Goal: Task Accomplishment & Management: Complete application form

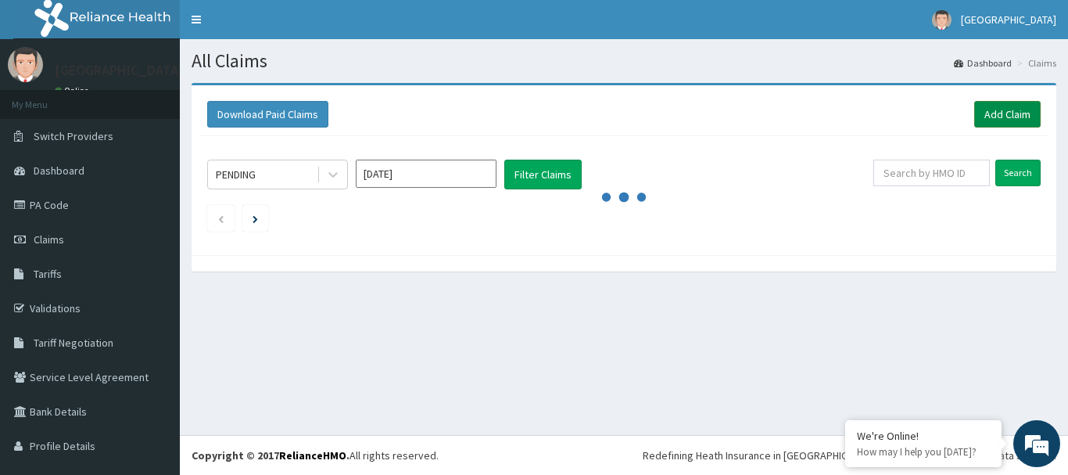
click at [991, 111] on link "Add Claim" at bounding box center [1007, 114] width 66 height 27
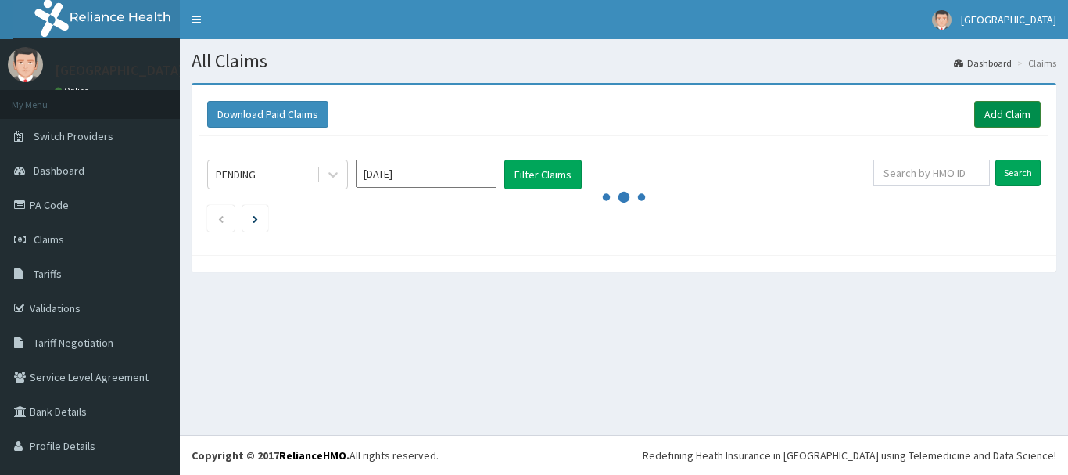
click at [997, 115] on link "Add Claim" at bounding box center [1007, 114] width 66 height 27
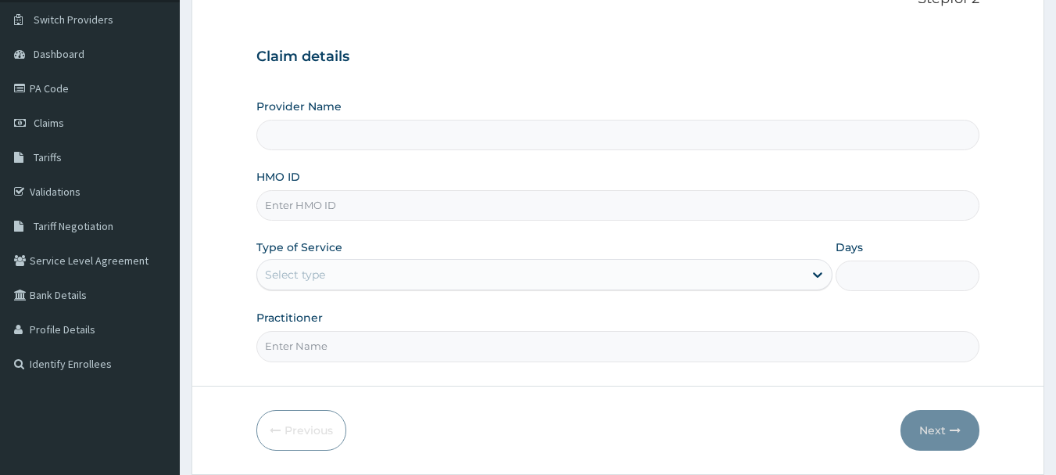
scroll to position [156, 0]
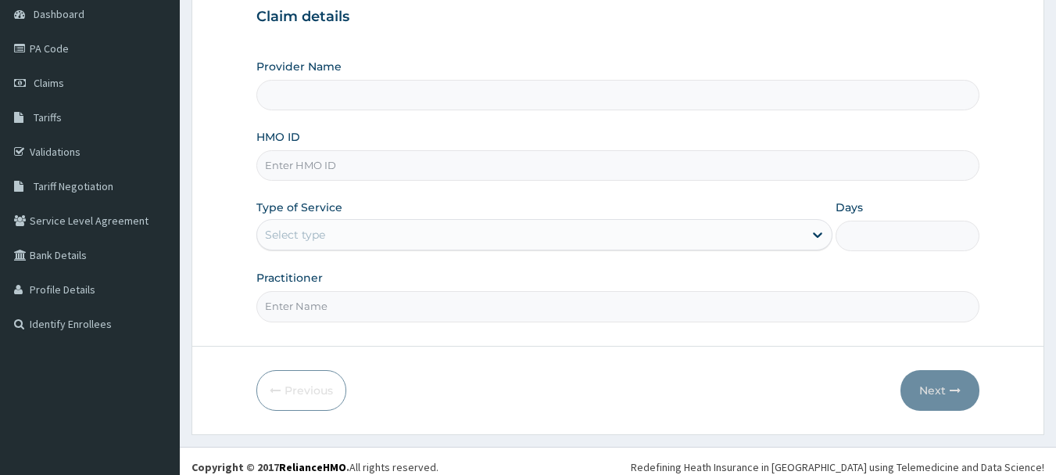
click at [436, 172] on input "HMO ID" at bounding box center [618, 165] width 724 height 30
type input "SHV/"
type input "BlueLime Hospital"
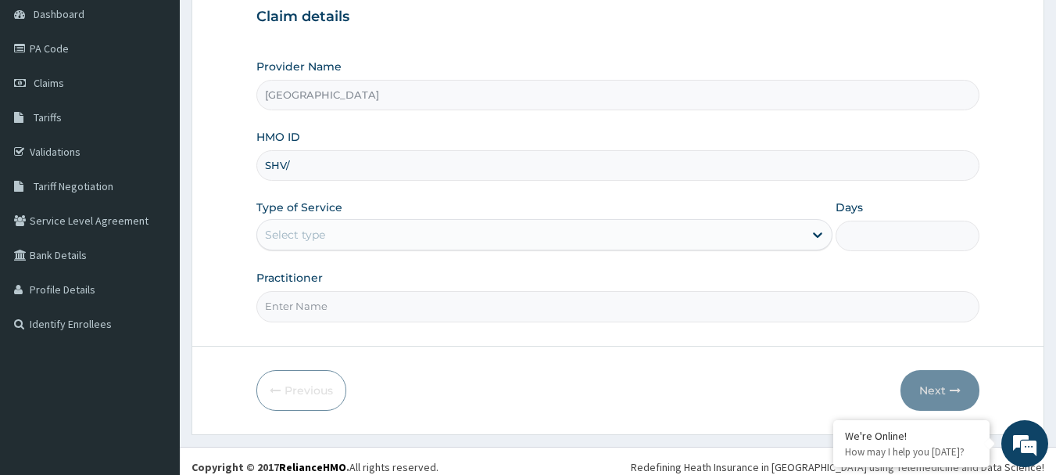
scroll to position [0, 0]
type input "SHV/10014/A"
click at [363, 236] on div "Select type" at bounding box center [530, 234] width 546 height 25
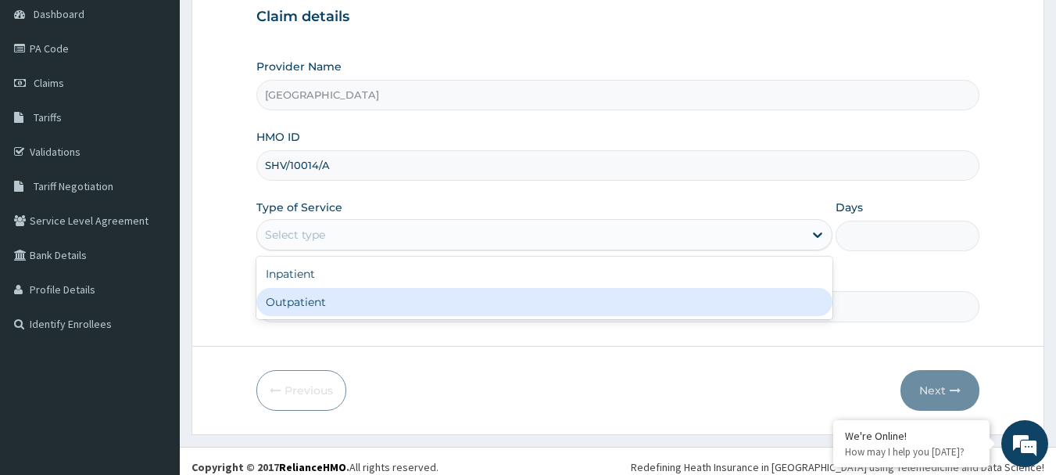
click at [350, 298] on div "Outpatient" at bounding box center [544, 302] width 576 height 28
type input "1"
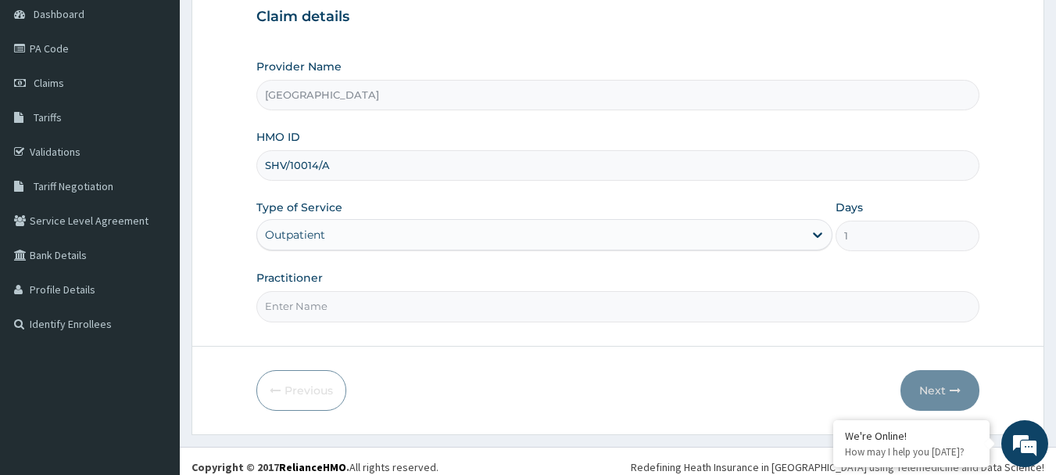
click at [346, 319] on input "Practitioner" at bounding box center [618, 306] width 724 height 30
type input "GP"
click at [933, 391] on button "Next" at bounding box center [940, 390] width 79 height 41
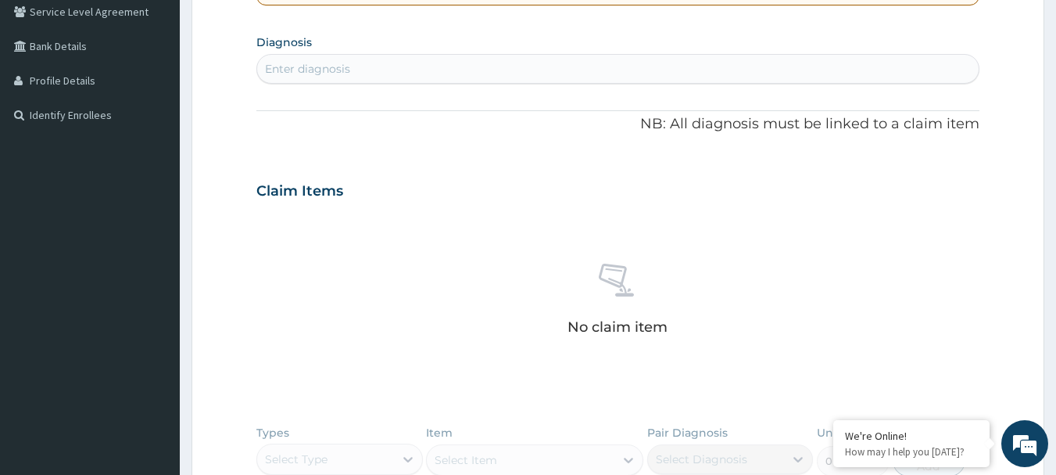
scroll to position [391, 0]
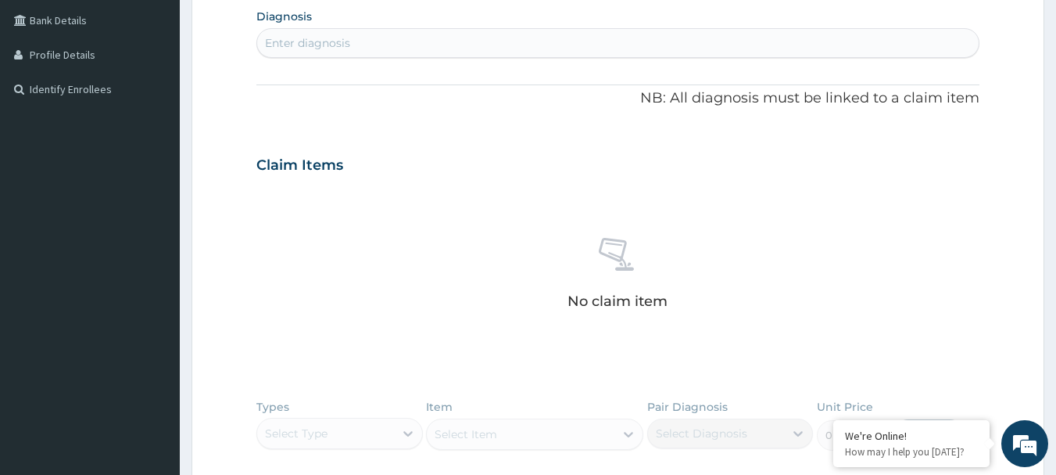
click at [387, 62] on div "PA Code / Prescription Code Enter Code(Secondary Care Only) Encounter Date DD-M…" at bounding box center [618, 162] width 724 height 809
click at [403, 48] on div "Enter diagnosis" at bounding box center [618, 42] width 722 height 25
type input "ACUTE UPPER"
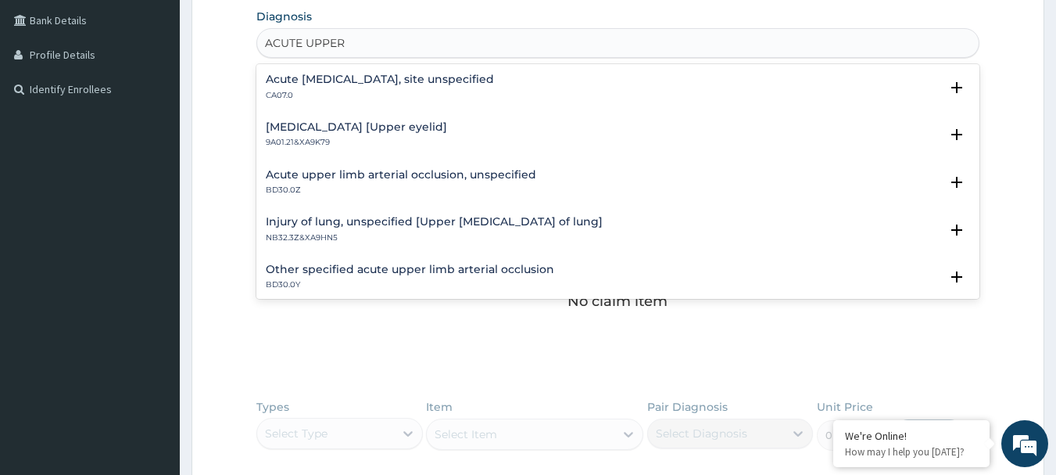
click at [424, 90] on p "CA07.0" at bounding box center [380, 95] width 228 height 11
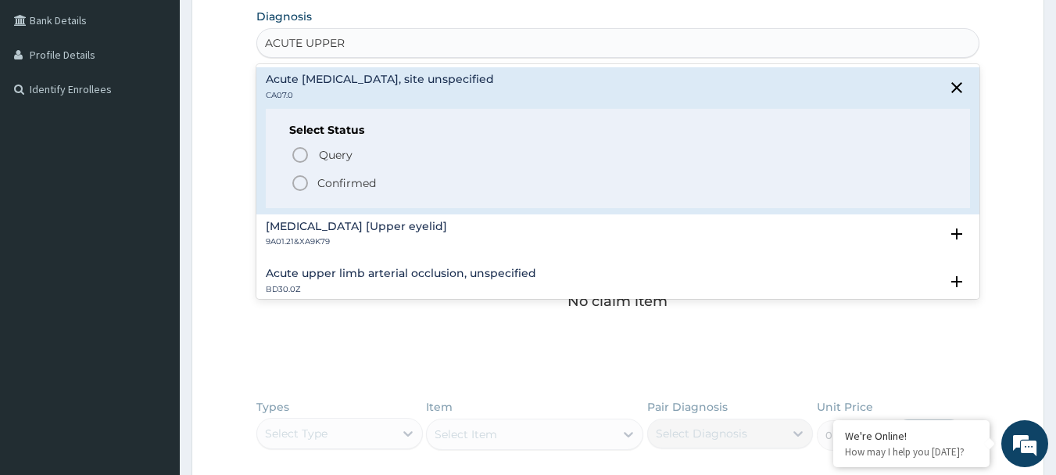
click at [381, 187] on span "Confirmed" at bounding box center [619, 183] width 657 height 19
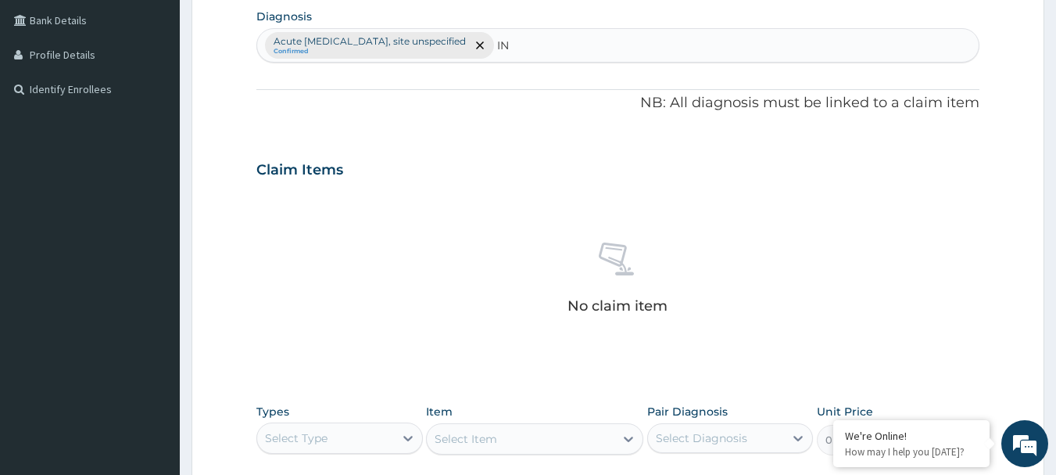
type input "I"
type input "SLEEPLESS"
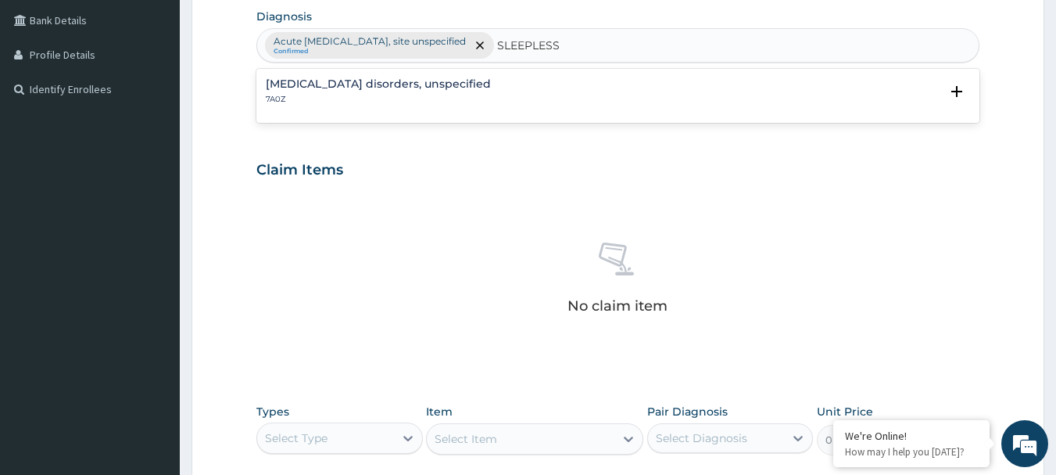
click at [345, 83] on h4 "Insomnia disorders, unspecified" at bounding box center [378, 84] width 225 height 12
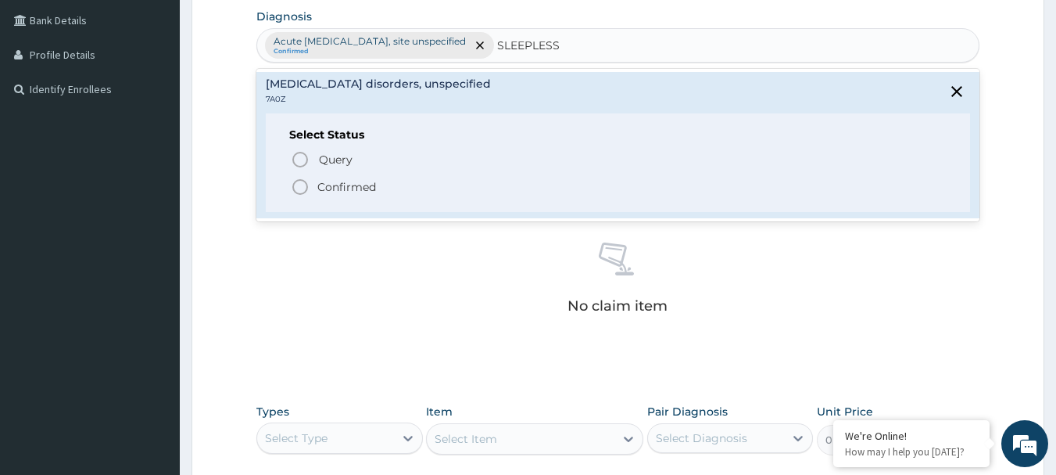
click at [343, 185] on p "Confirmed" at bounding box center [346, 187] width 59 height 16
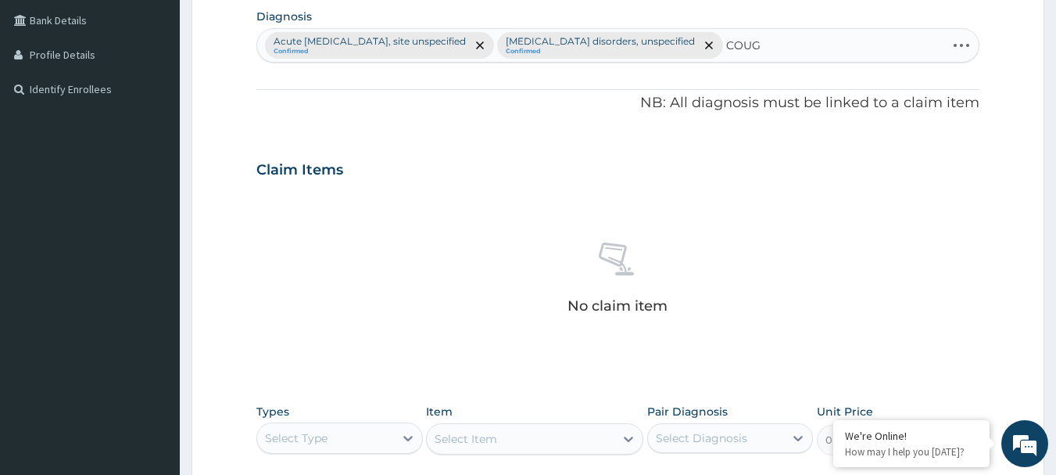
type input "COUGH"
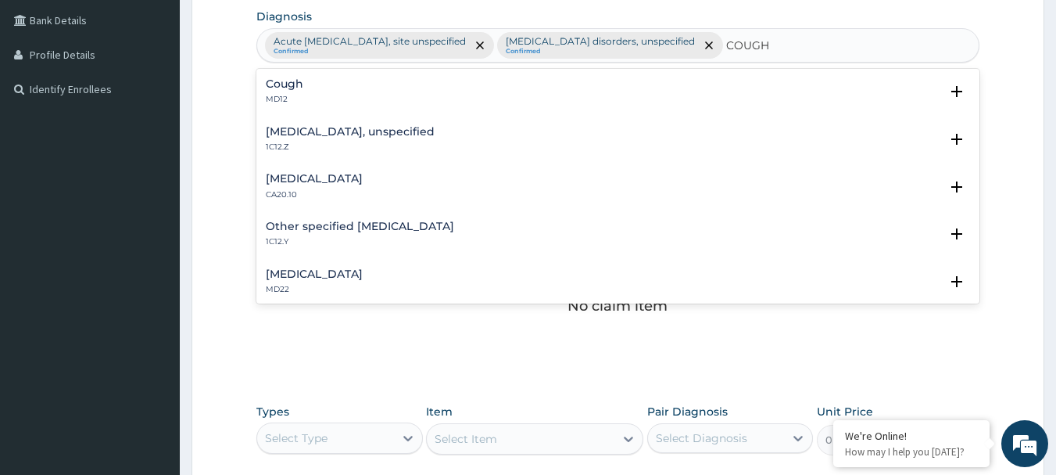
click at [379, 84] on div "Cough MD12" at bounding box center [618, 91] width 705 height 27
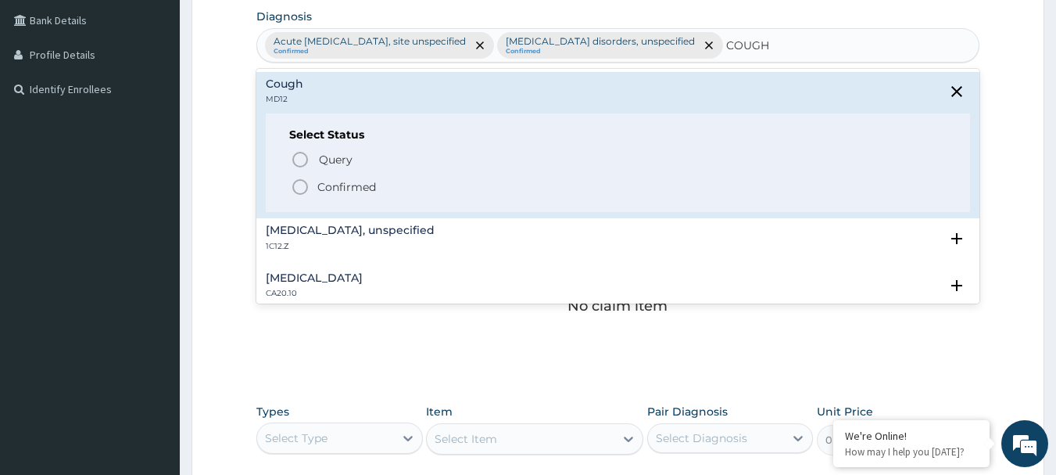
click at [346, 195] on p "Confirmed" at bounding box center [346, 187] width 59 height 16
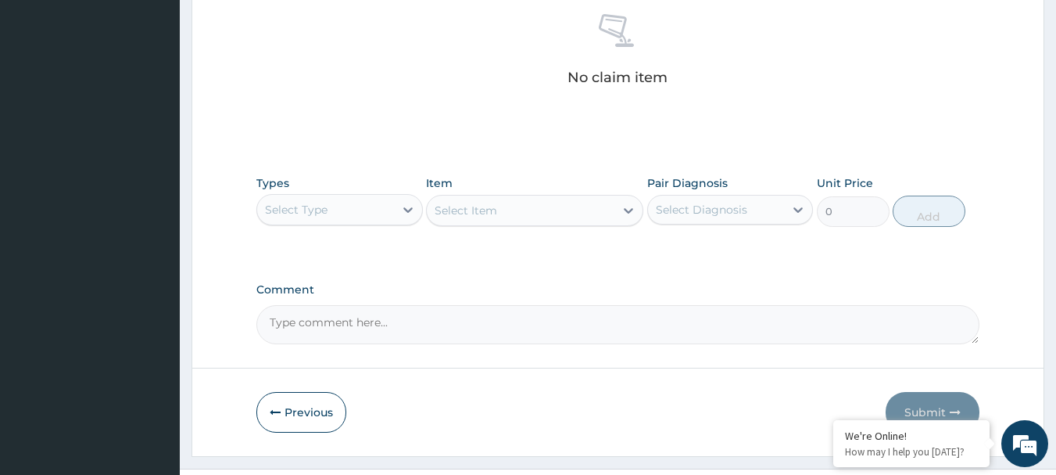
scroll to position [653, 0]
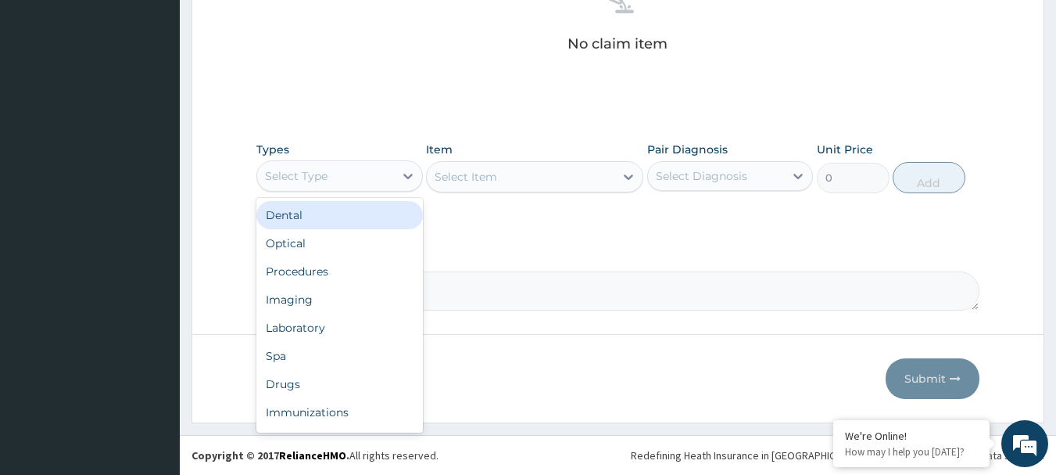
click at [381, 168] on div "Select Type" at bounding box center [325, 175] width 137 height 25
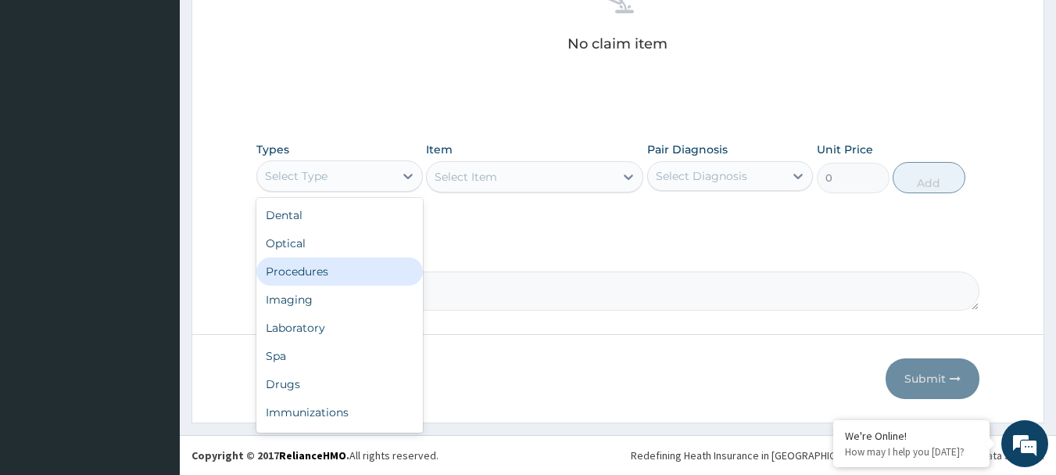
click at [339, 267] on div "Procedures" at bounding box center [339, 271] width 167 height 28
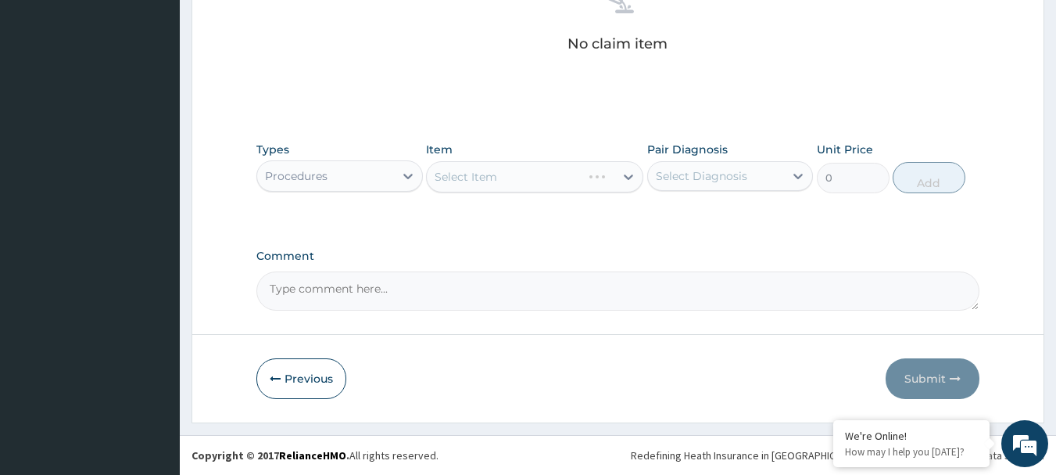
click at [584, 171] on div "Select Item" at bounding box center [534, 176] width 217 height 31
click at [544, 177] on div "Select Item" at bounding box center [521, 176] width 188 height 25
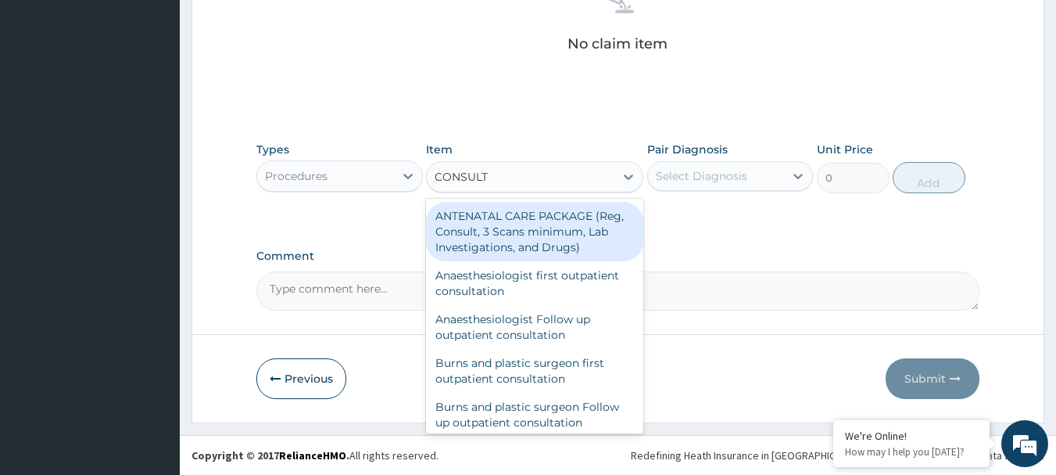
type input "CONSULTA"
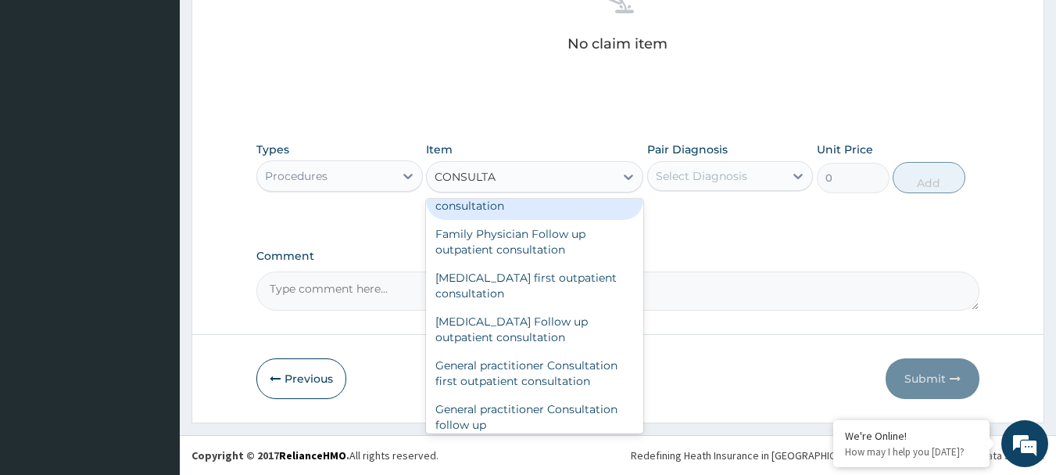
scroll to position [704, 0]
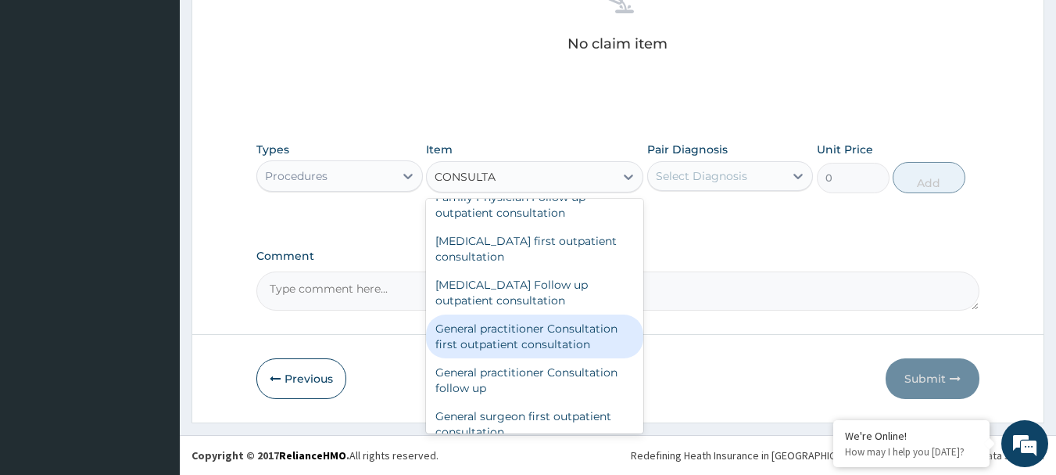
click at [516, 335] on div "General practitioner Consultation first outpatient consultation" at bounding box center [534, 336] width 217 height 44
type input "3547.5"
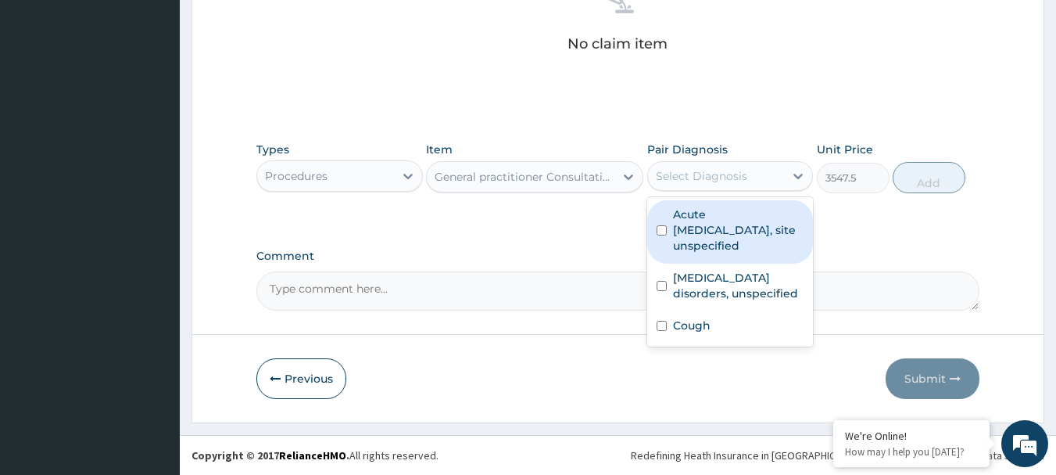
click at [702, 177] on div "Select Diagnosis" at bounding box center [701, 176] width 91 height 16
click at [698, 228] on label "Acute upper respiratory infection, site unspecified" at bounding box center [738, 229] width 131 height 47
checkbox input "true"
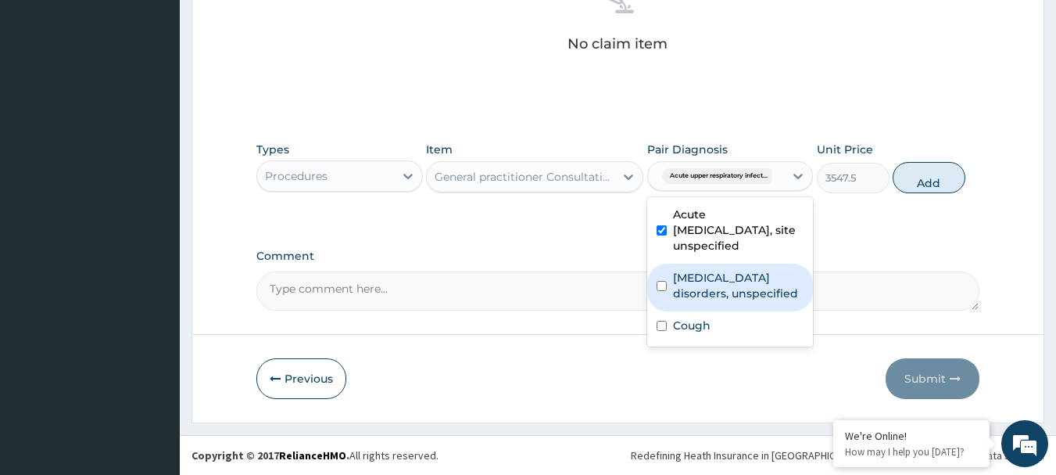
click at [693, 279] on label "Insomnia disorders, unspecified" at bounding box center [738, 285] width 131 height 31
checkbox input "true"
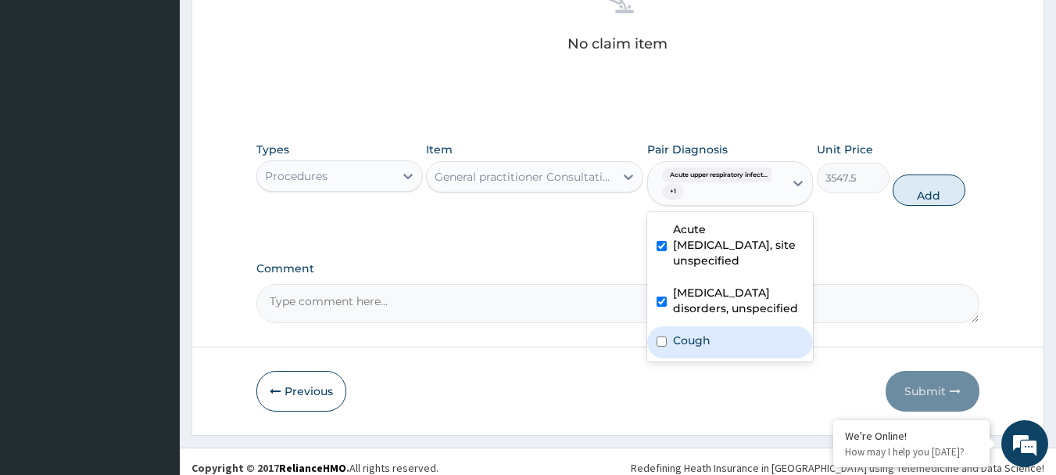
click at [679, 346] on label "Cough" at bounding box center [692, 340] width 38 height 16
checkbox input "true"
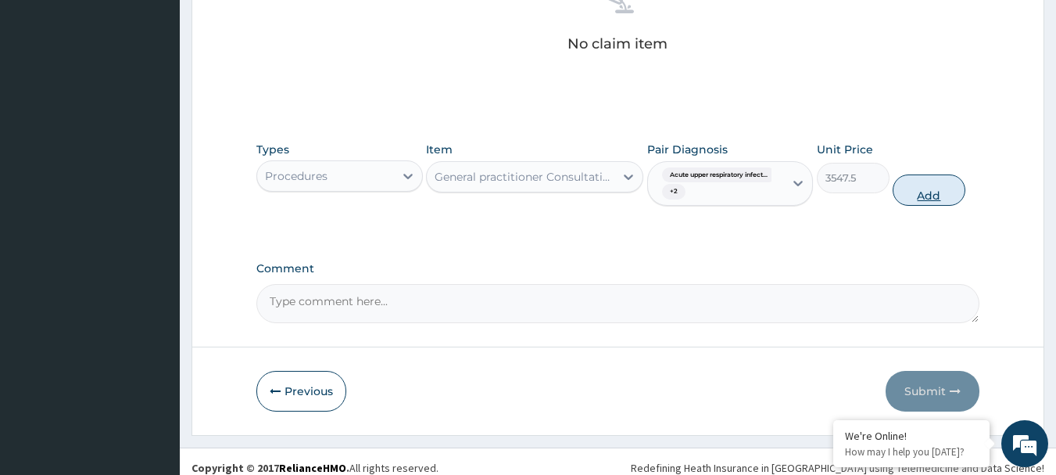
click at [949, 196] on button "Add" at bounding box center [929, 189] width 73 height 31
type input "0"
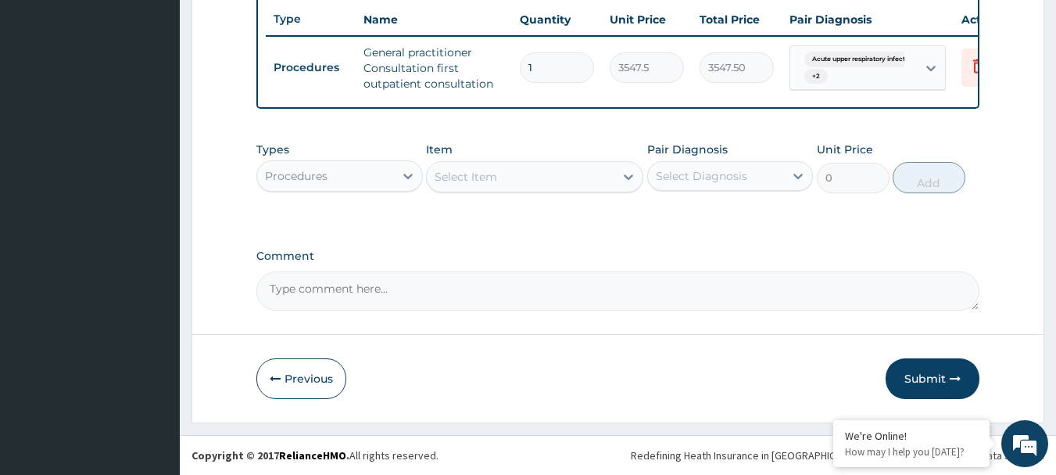
scroll to position [599, 0]
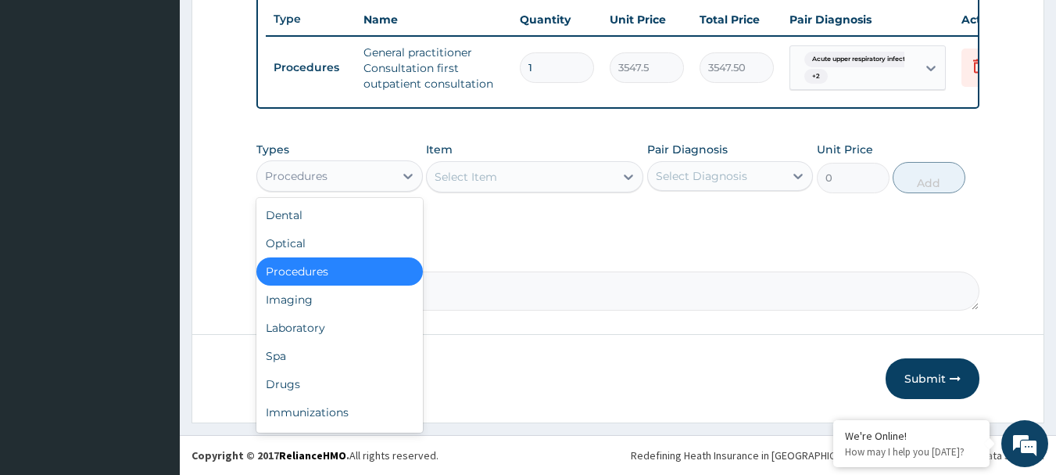
click at [377, 182] on div "Procedures" at bounding box center [325, 175] width 137 height 25
click at [351, 378] on div "Drugs" at bounding box center [339, 384] width 167 height 28
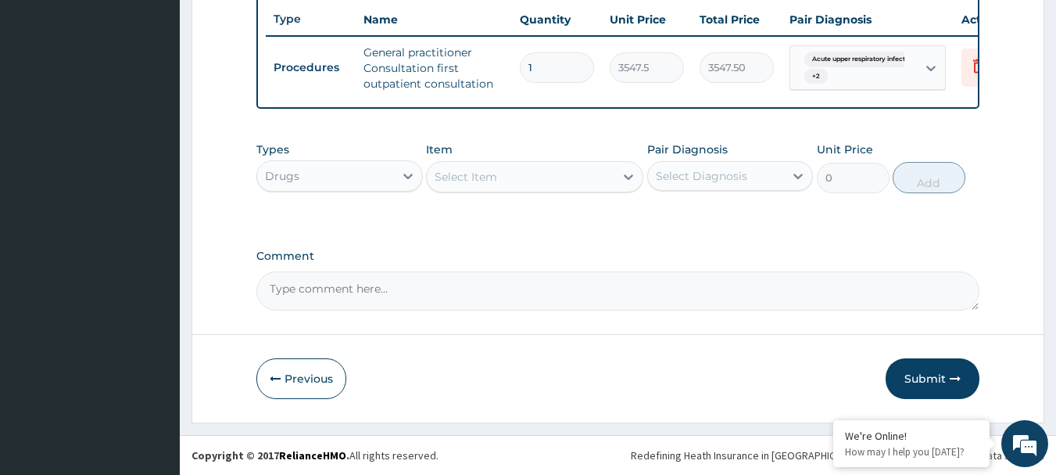
click at [540, 171] on div "Select Item" at bounding box center [521, 176] width 188 height 25
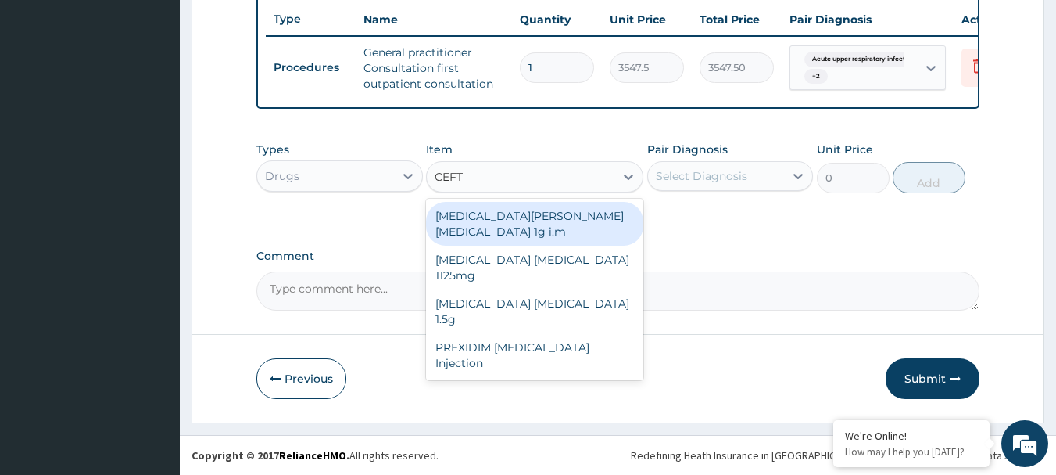
type input "CEFTR"
click at [599, 215] on div "ROCEPHIN CEFTRIAXONE 1g i.m" at bounding box center [534, 224] width 217 height 44
type input "8277.5"
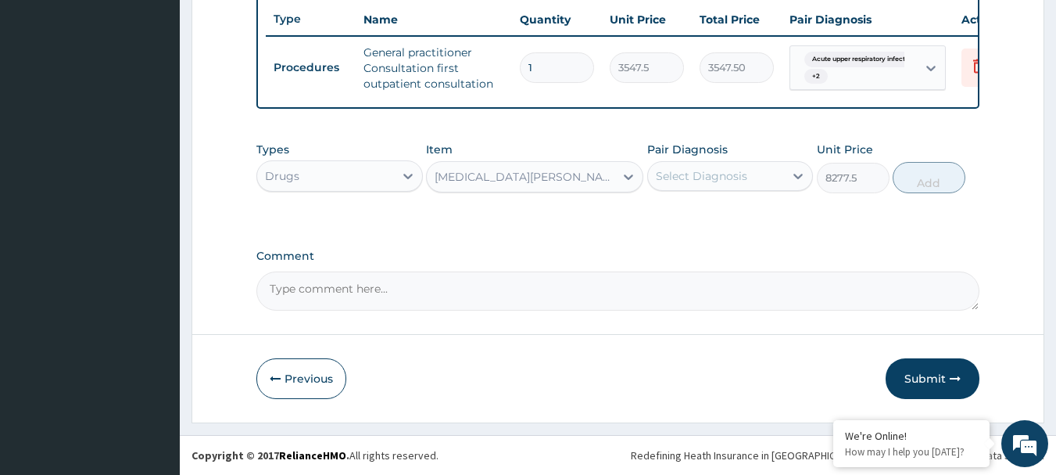
click at [704, 171] on div "Select Diagnosis" at bounding box center [701, 176] width 91 height 16
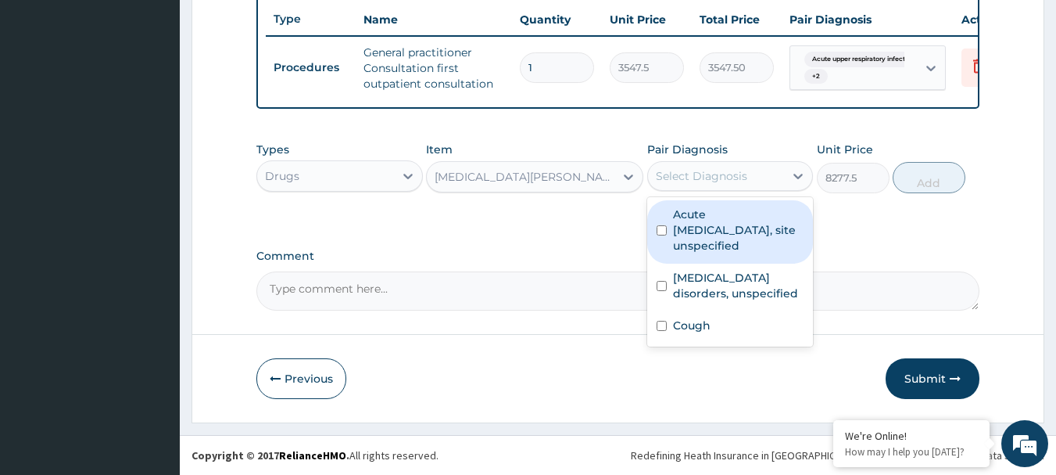
click at [704, 226] on label "Acute upper respiratory infection, site unspecified" at bounding box center [738, 229] width 131 height 47
checkbox input "true"
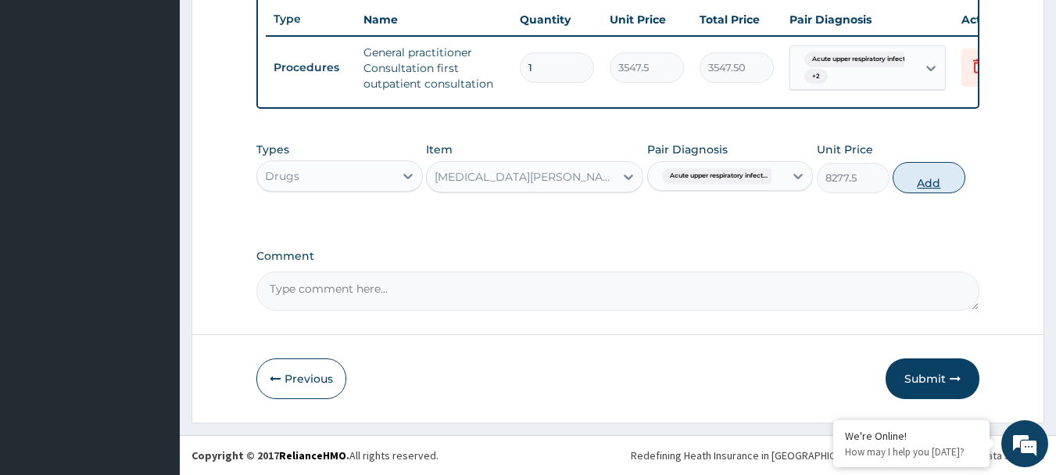
click at [897, 167] on button "Add" at bounding box center [929, 177] width 73 height 31
type input "0"
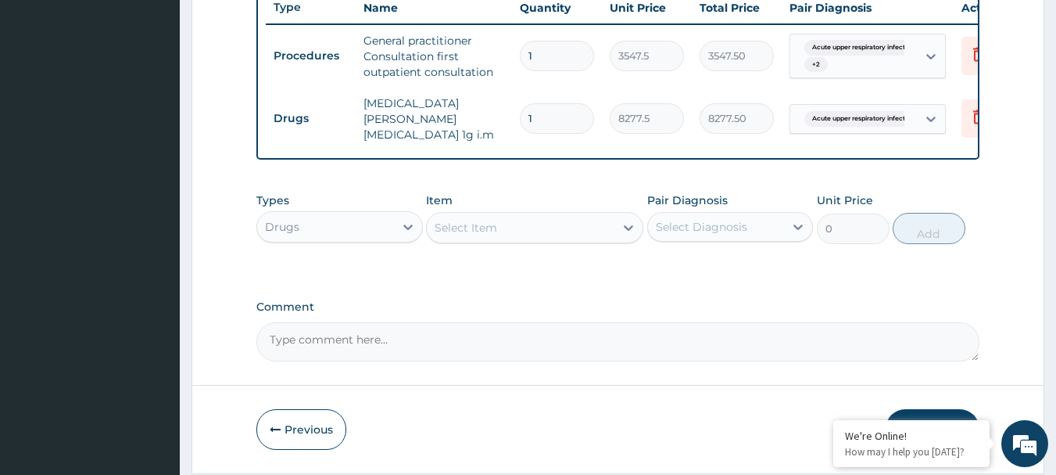
click at [525, 111] on input "1" at bounding box center [557, 118] width 74 height 30
type input "4"
type input "33110.00"
type input "4"
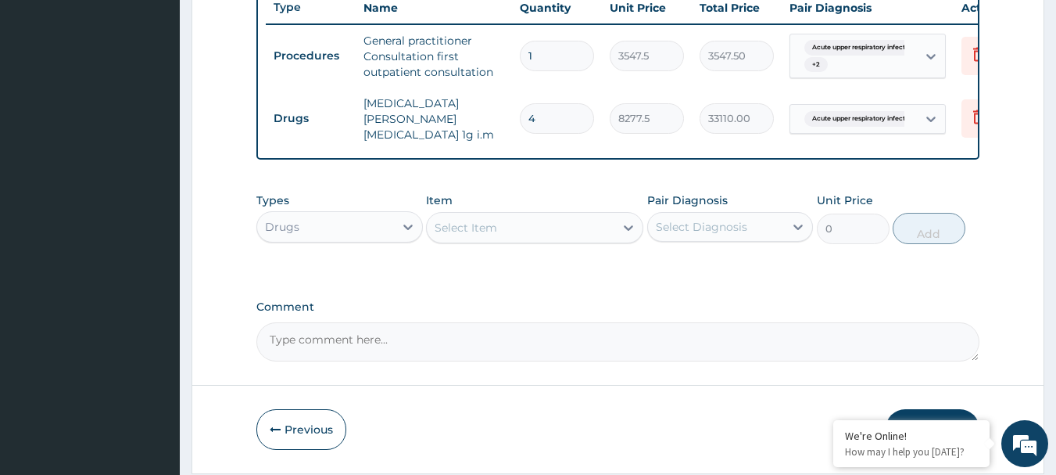
click at [554, 232] on div "Select Item" at bounding box center [521, 227] width 188 height 25
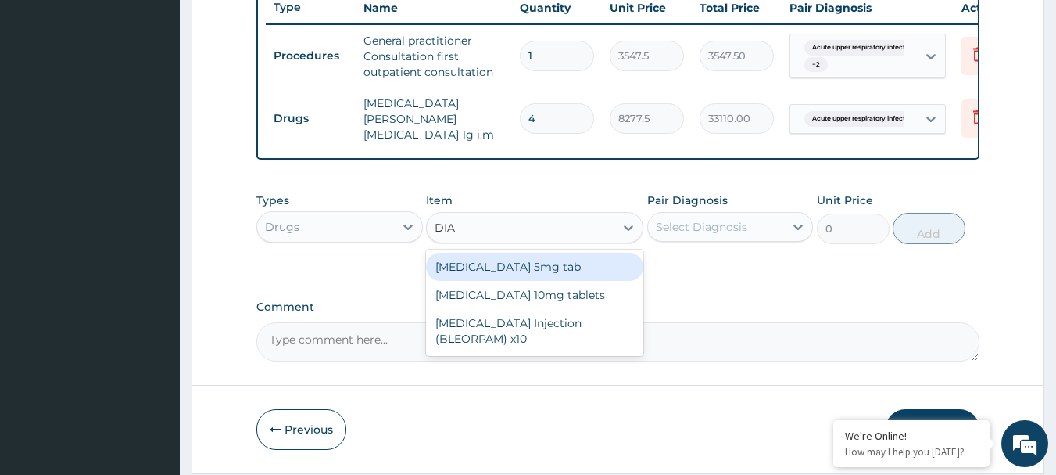
type input "DIAZ"
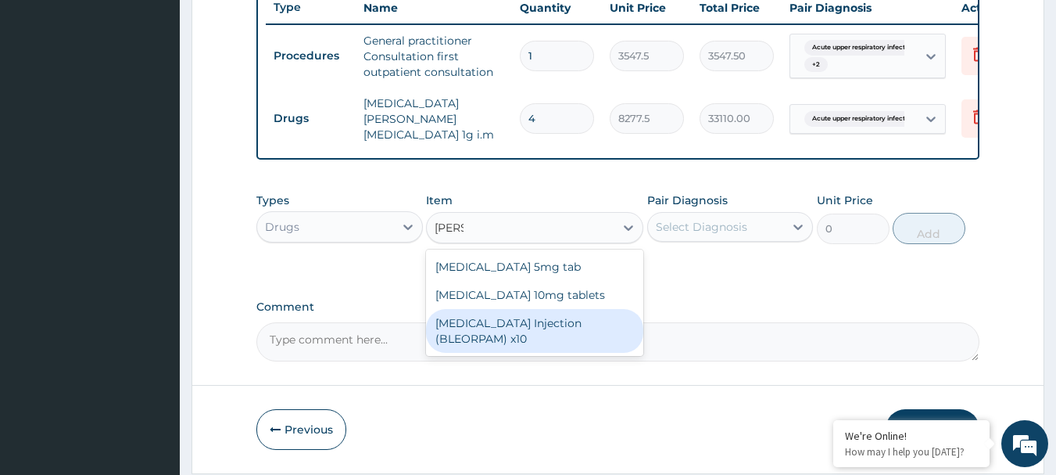
click at [555, 333] on div "DIAZEPAM Injection (BLEORPAM) x10" at bounding box center [534, 331] width 217 height 44
type input "538.0375"
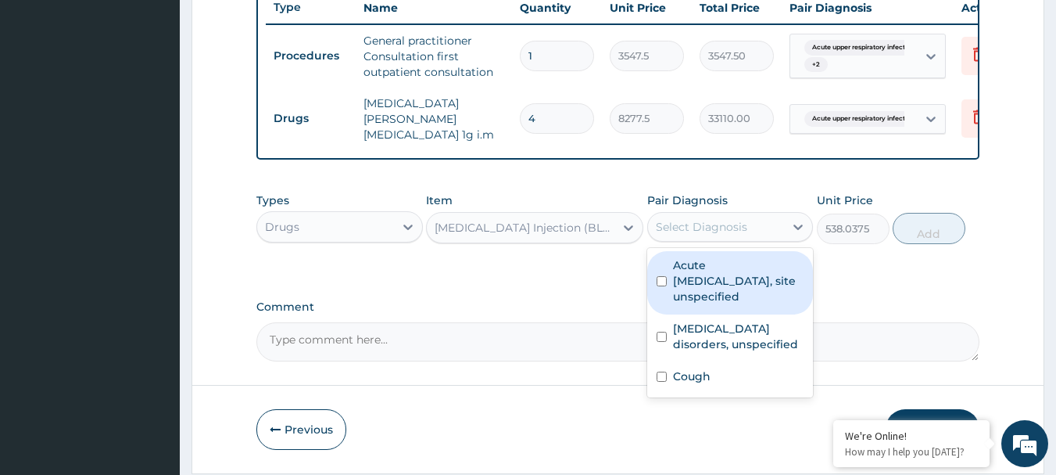
click at [725, 228] on div "Select Diagnosis" at bounding box center [701, 227] width 91 height 16
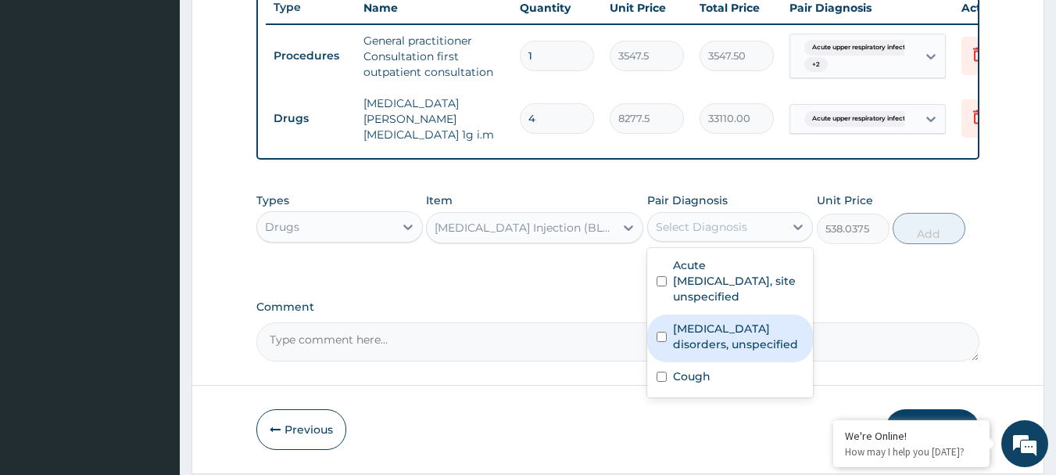
click at [695, 347] on label "Insomnia disorders, unspecified" at bounding box center [738, 336] width 131 height 31
checkbox input "true"
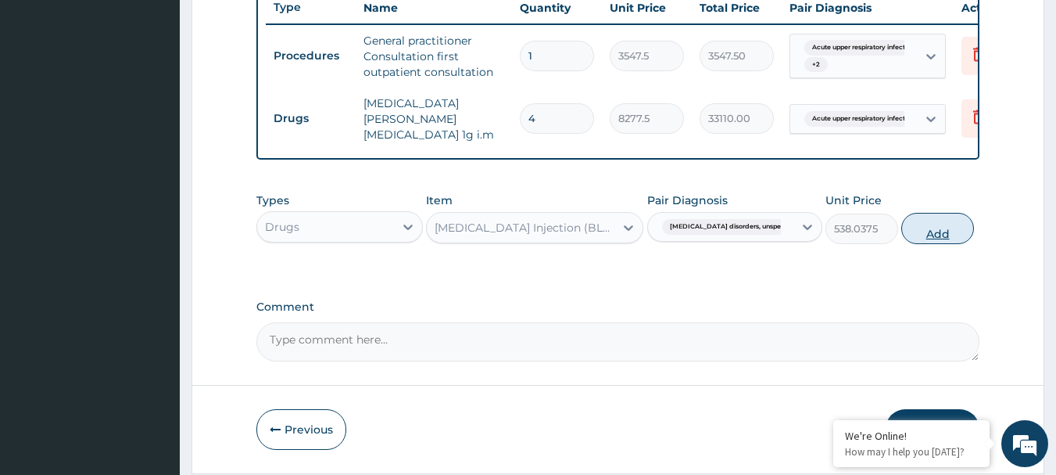
click at [949, 229] on button "Add" at bounding box center [937, 228] width 73 height 31
type input "0"
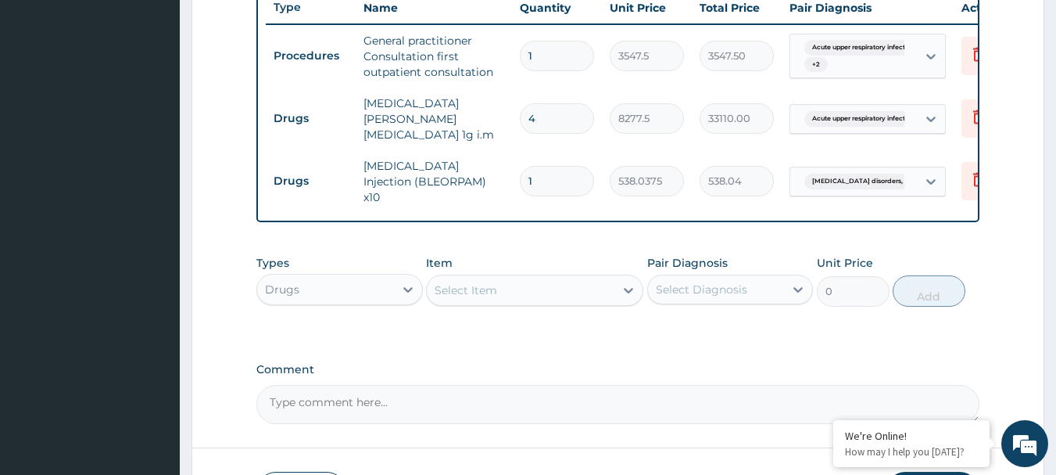
click at [544, 116] on input "4" at bounding box center [557, 118] width 74 height 30
type input "42"
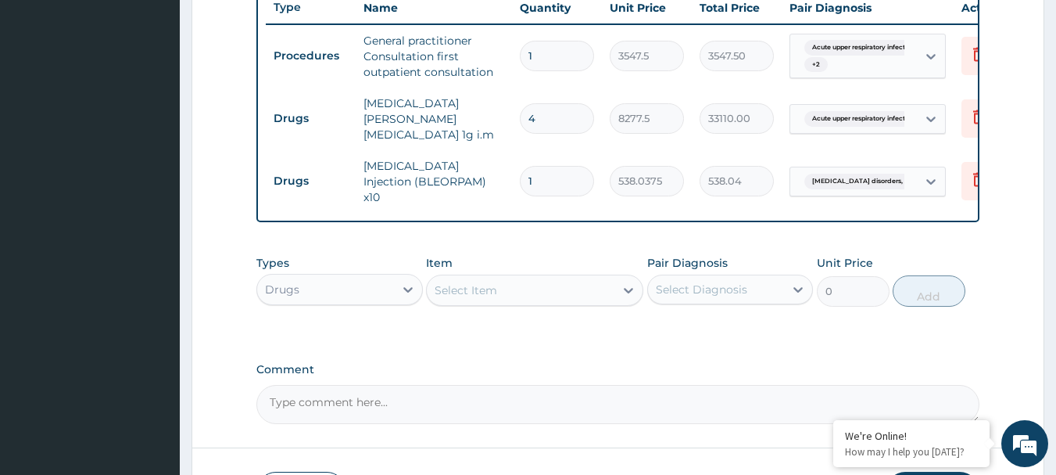
type input "347655.00"
click at [544, 116] on input "42" at bounding box center [557, 118] width 74 height 30
type input "2"
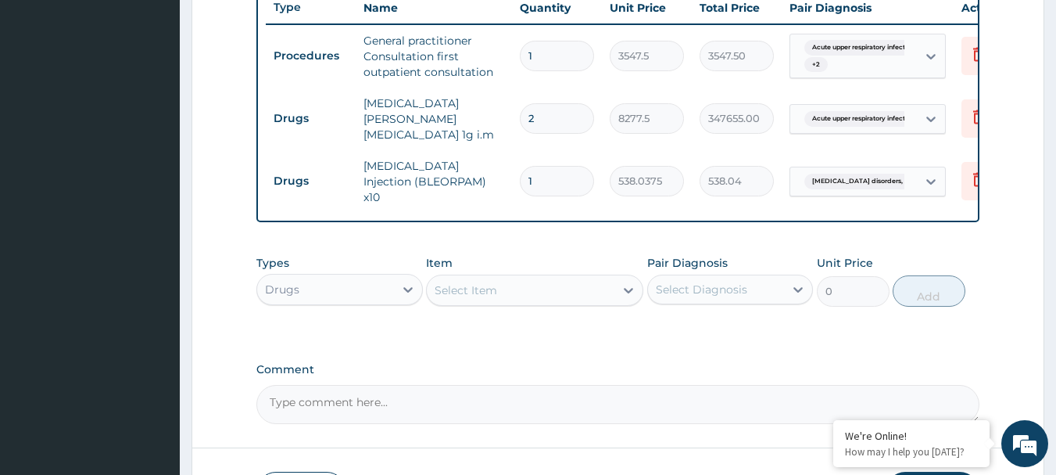
type input "16555.00"
type input "2"
click at [536, 283] on div "Select Item" at bounding box center [521, 290] width 188 height 25
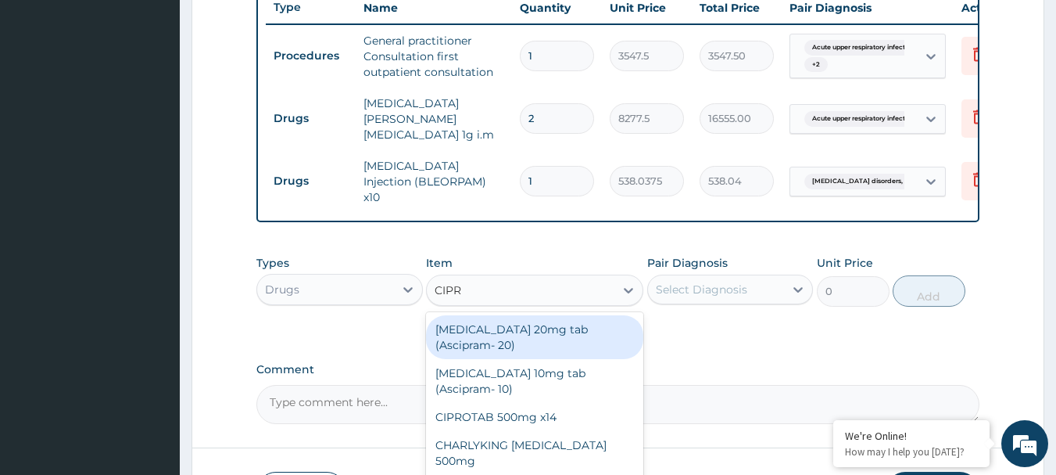
type input "CIPRO"
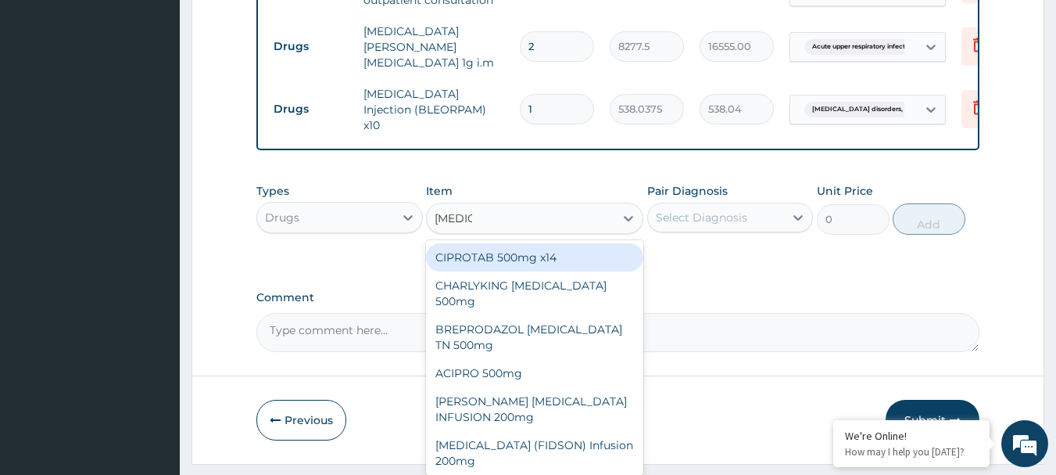
scroll to position [707, 0]
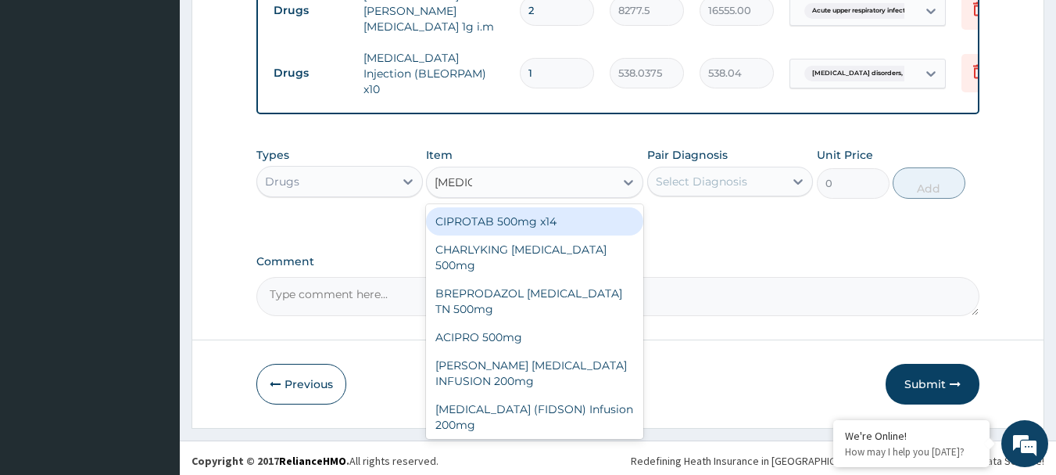
click at [538, 220] on div "CIPROTAB 500mg x14" at bounding box center [534, 221] width 217 height 28
type input "319.275"
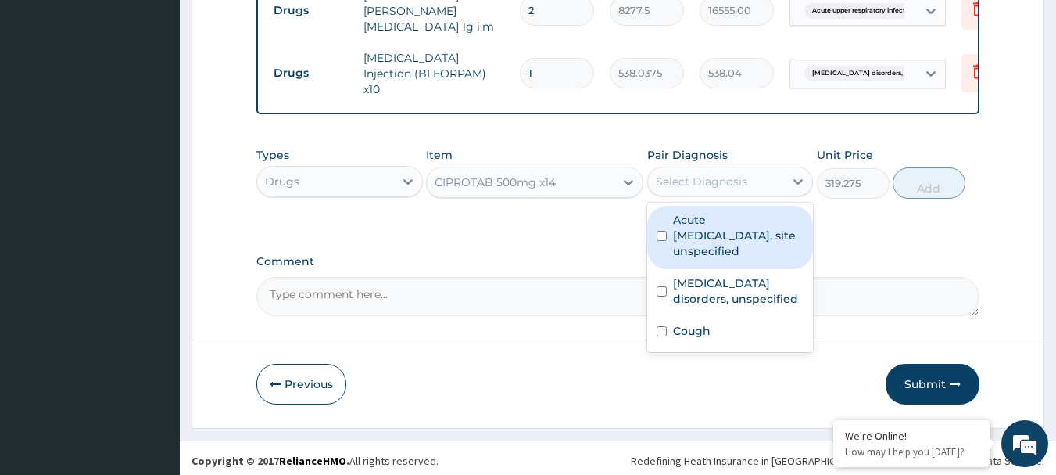
click at [681, 179] on div "Select Diagnosis" at bounding box center [701, 182] width 91 height 16
click at [697, 252] on label "Acute upper respiratory infection, site unspecified" at bounding box center [738, 235] width 131 height 47
checkbox input "true"
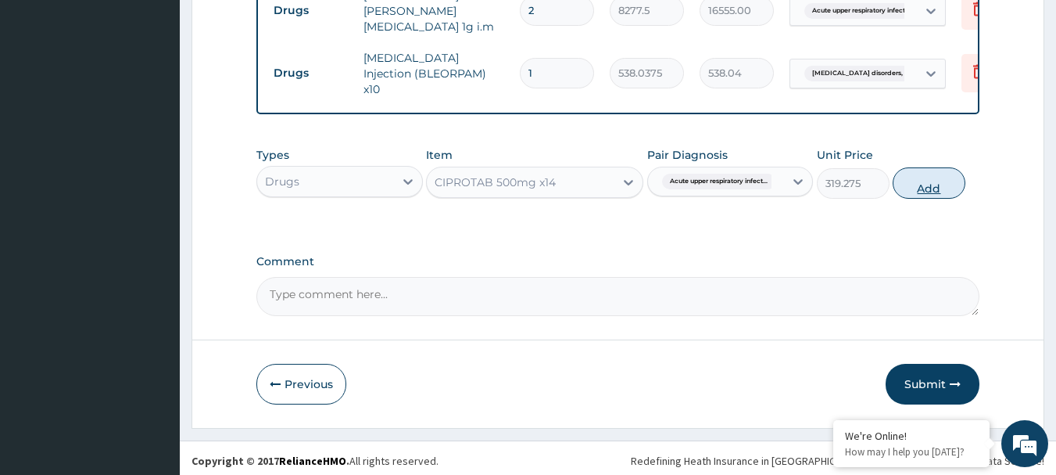
click at [919, 169] on button "Add" at bounding box center [929, 182] width 73 height 31
type input "0"
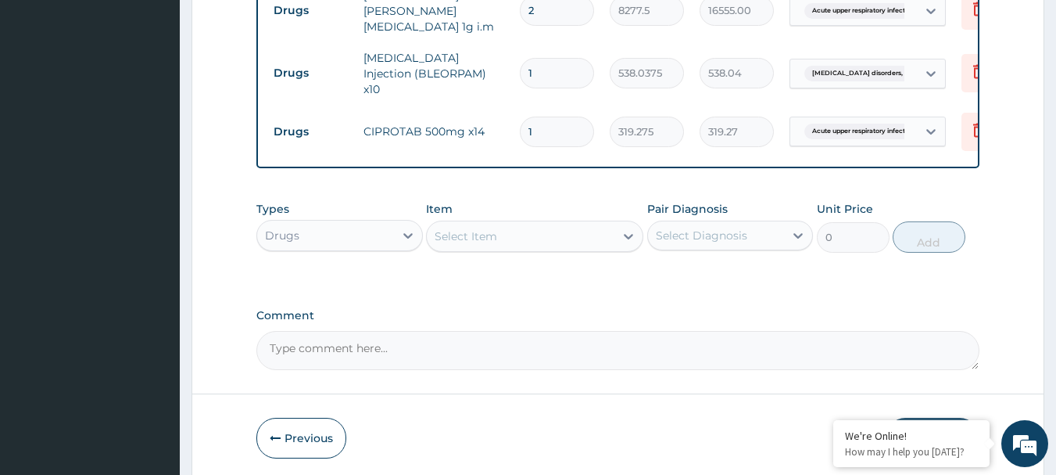
type input "14"
type input "4469.85"
type input "14"
click at [562, 225] on div "Select Item" at bounding box center [521, 236] width 188 height 25
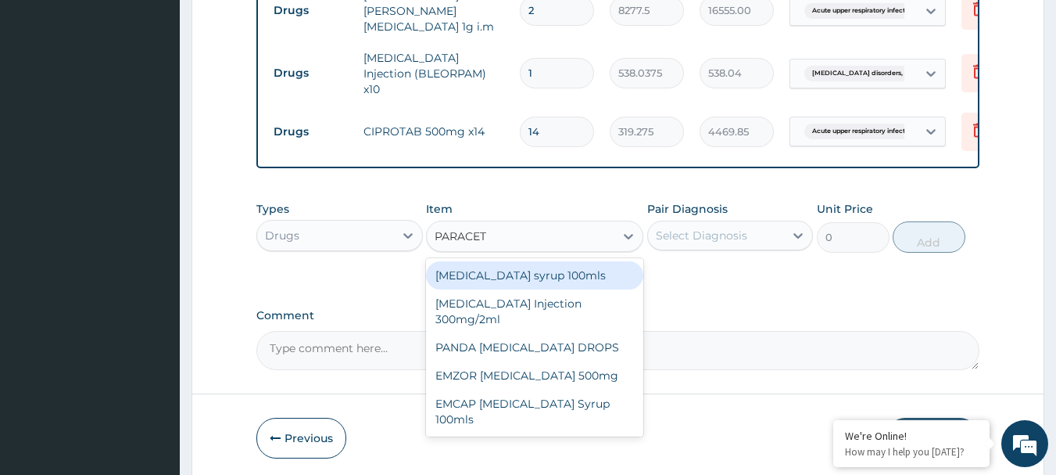
type input "PARACETA"
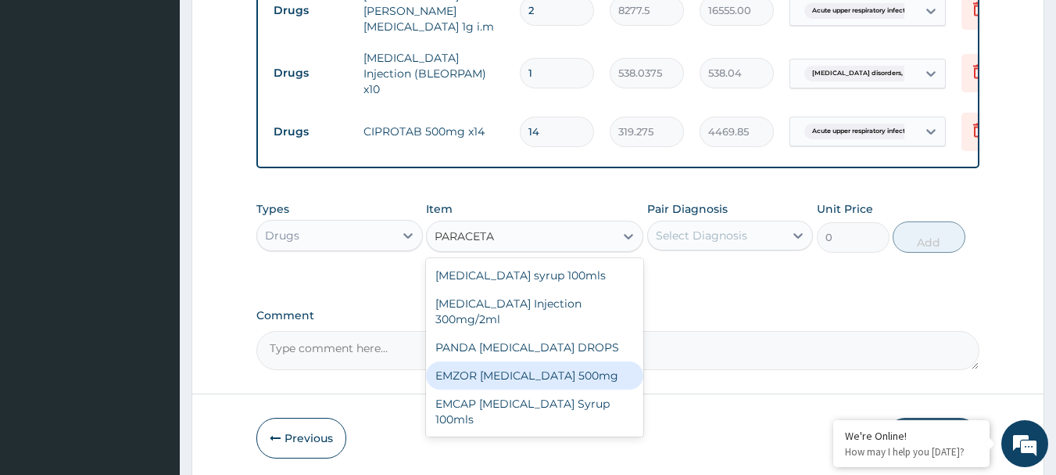
click at [586, 371] on div "EMZOR PARACETAMOL 500mg" at bounding box center [534, 375] width 217 height 28
type input "23.65"
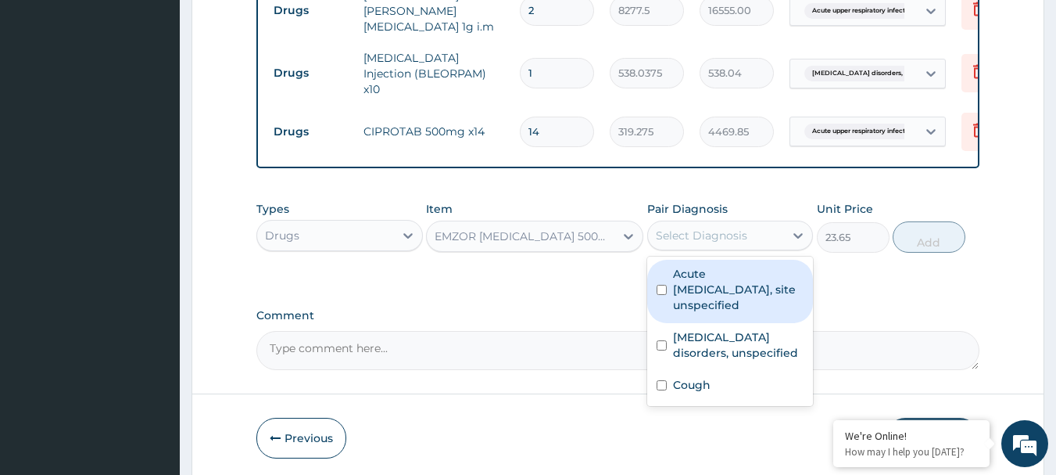
click at [704, 227] on div "Select Diagnosis" at bounding box center [701, 235] width 91 height 16
click at [712, 305] on label "Acute upper respiratory infection, site unspecified" at bounding box center [738, 289] width 131 height 47
checkbox input "true"
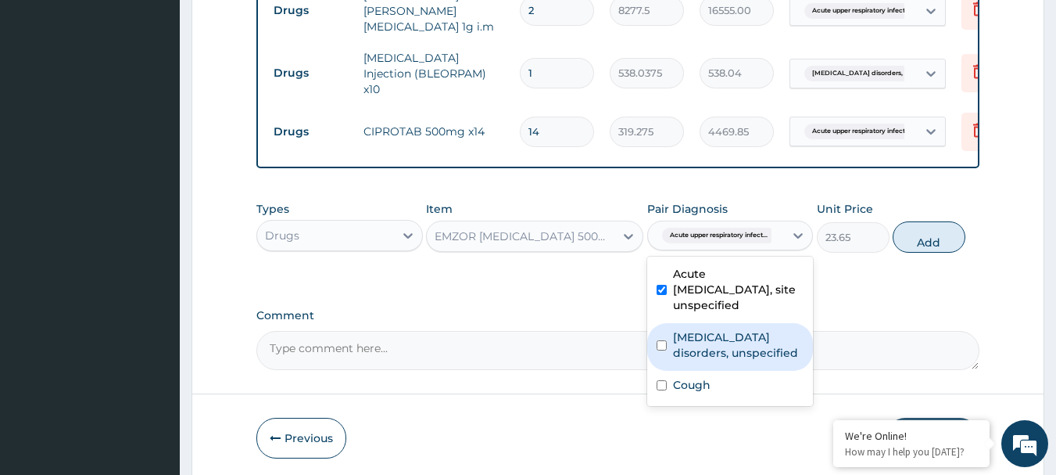
drag, startPoint x: 708, startPoint y: 343, endPoint x: 702, endPoint y: 366, distance: 23.5
click at [708, 345] on label "Insomnia disorders, unspecified" at bounding box center [738, 344] width 131 height 31
checkbox input "true"
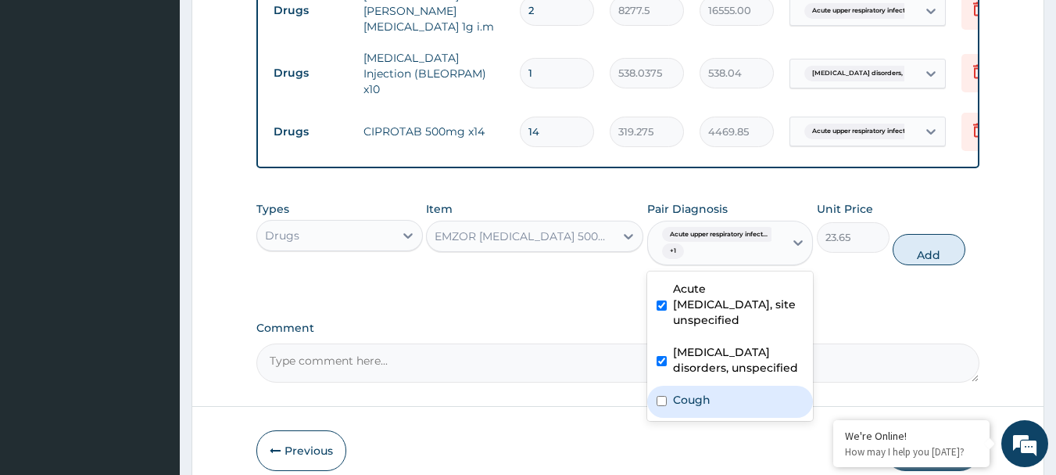
click at [699, 385] on div "Cough" at bounding box center [730, 401] width 167 height 32
checkbox input "true"
click at [914, 248] on button "Add" at bounding box center [929, 249] width 73 height 31
type input "0"
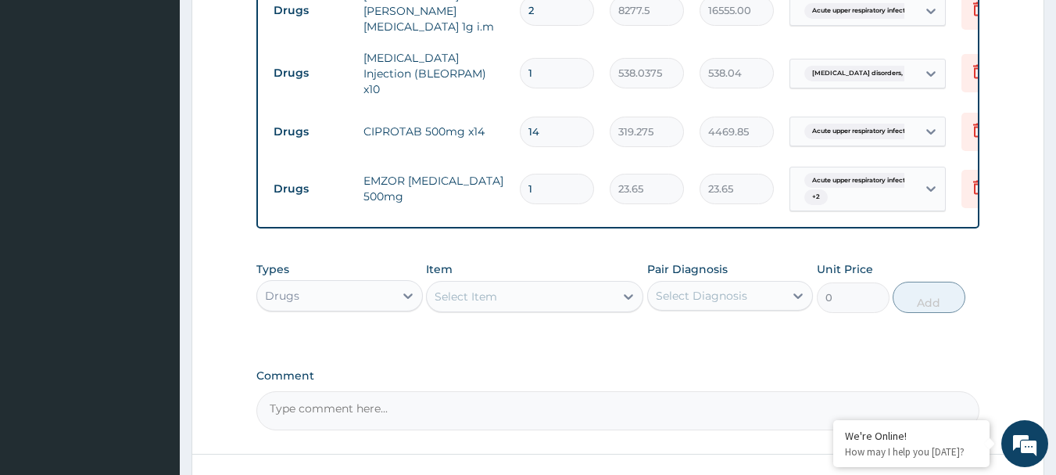
type input "12"
type input "283.80"
type input "12"
click at [525, 293] on div "Select Item" at bounding box center [521, 296] width 188 height 25
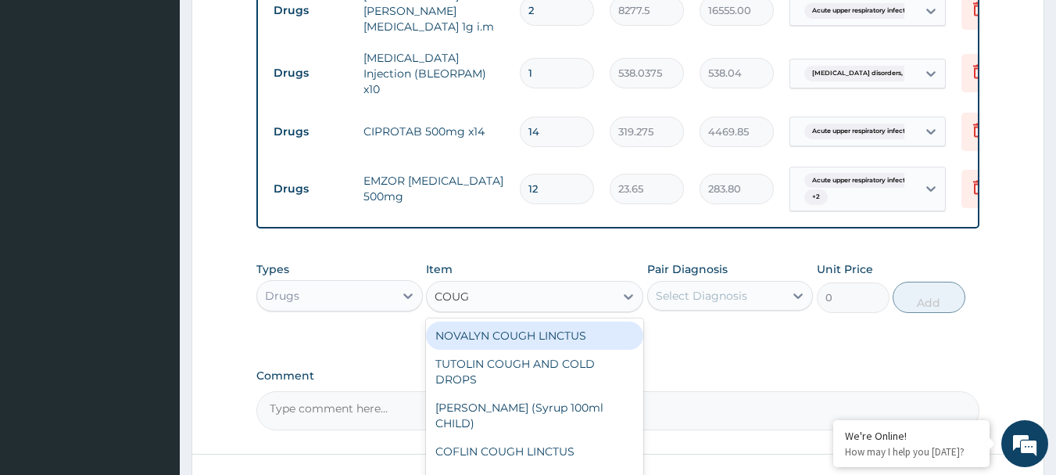
type input "COUGH"
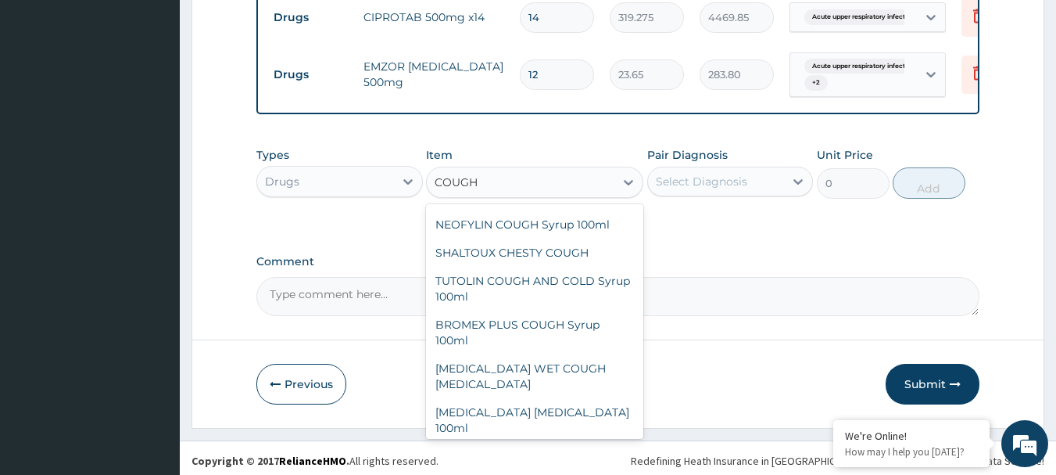
scroll to position [138, 0]
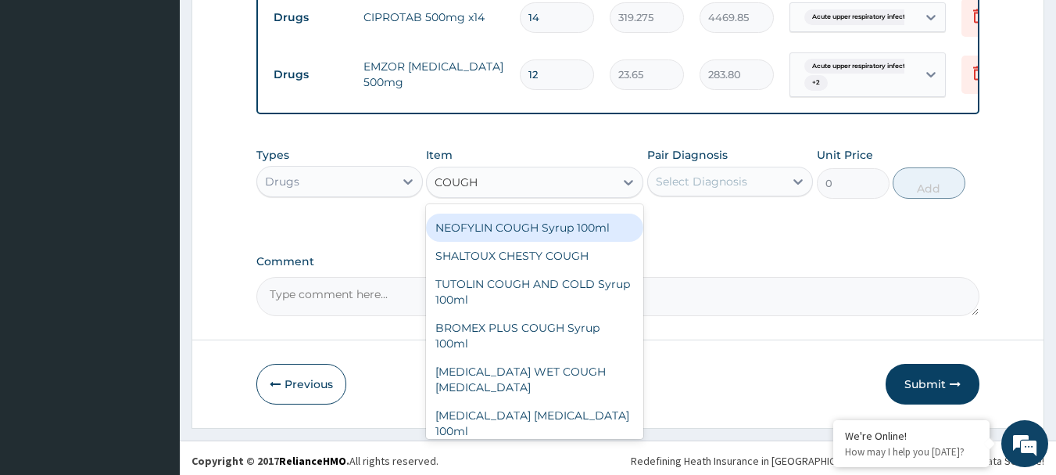
click at [501, 221] on div "NEOFYLIN COUGH Syrup 100ml" at bounding box center [534, 227] width 217 height 28
type input "1419"
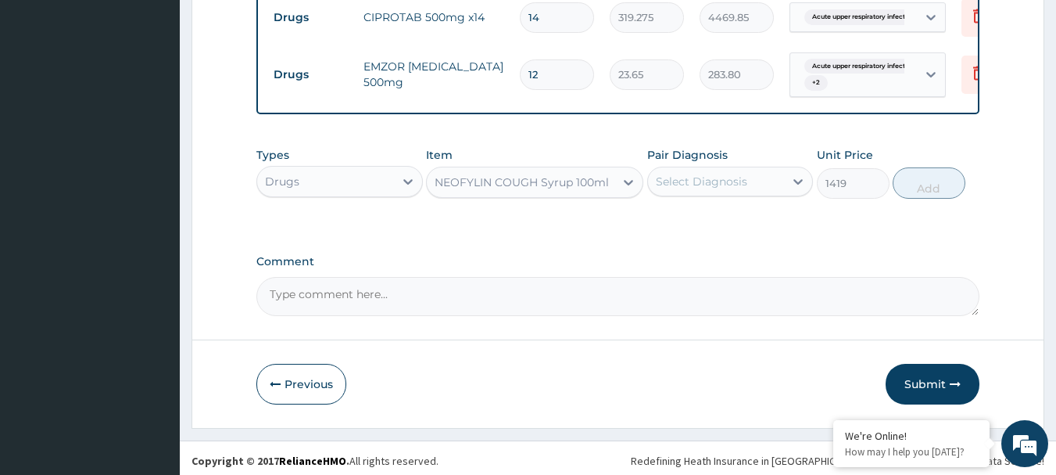
click at [661, 174] on div "Select Diagnosis" at bounding box center [701, 182] width 91 height 16
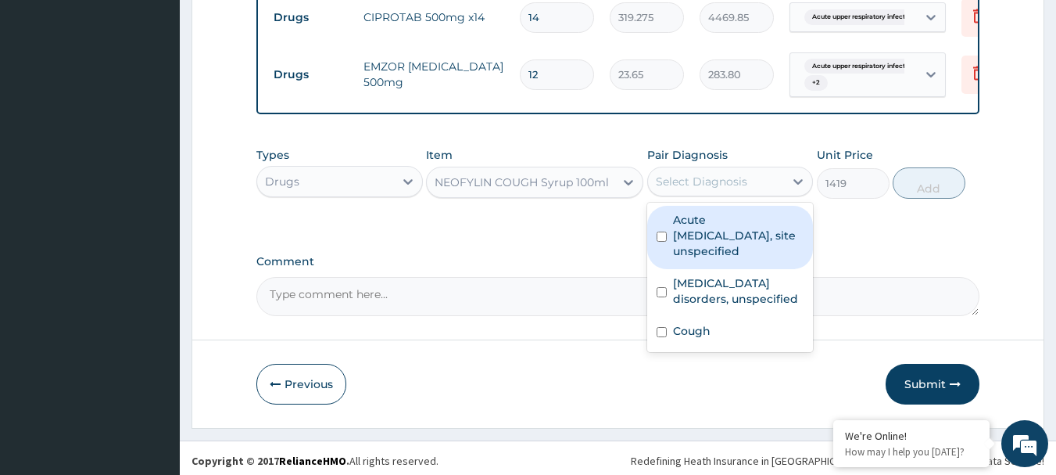
click at [693, 225] on label "Acute upper respiratory infection, site unspecified" at bounding box center [738, 235] width 131 height 47
checkbox input "true"
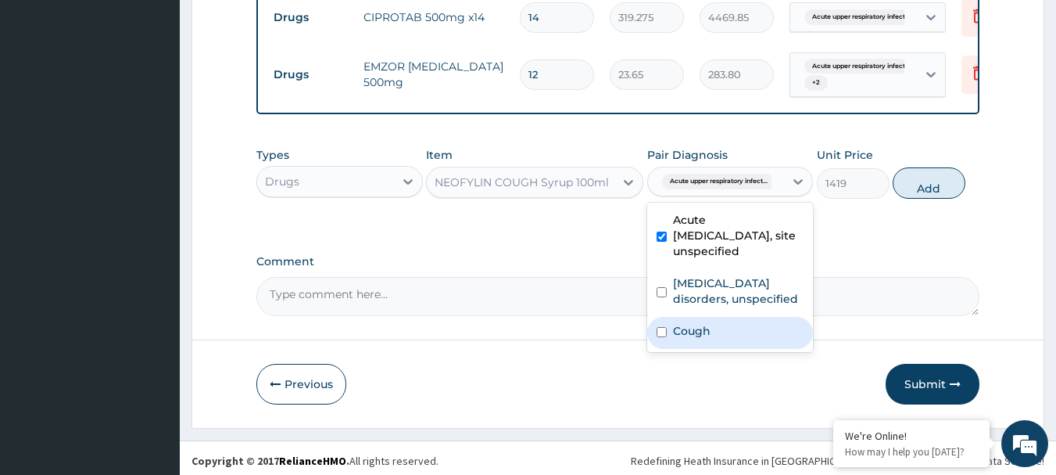
click at [678, 323] on label "Cough" at bounding box center [692, 331] width 38 height 16
checkbox input "true"
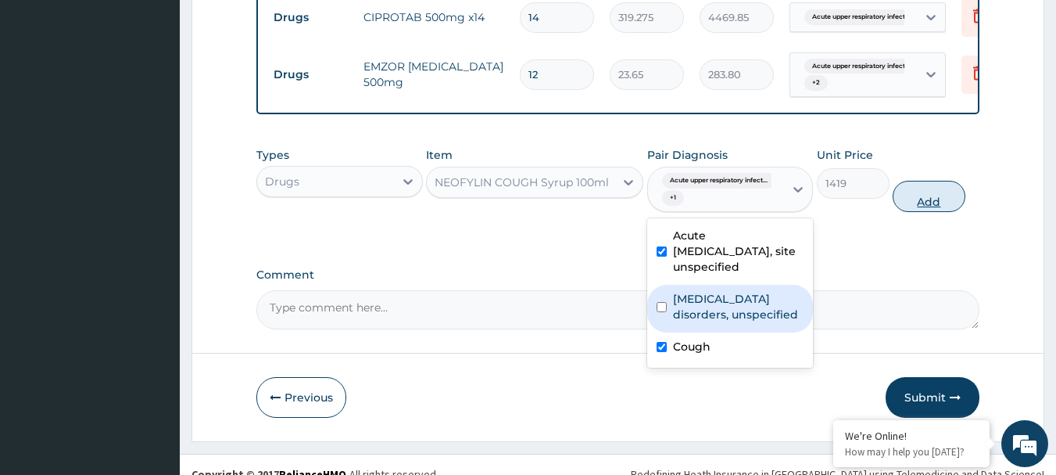
click at [929, 200] on button "Add" at bounding box center [929, 196] width 73 height 31
type input "0"
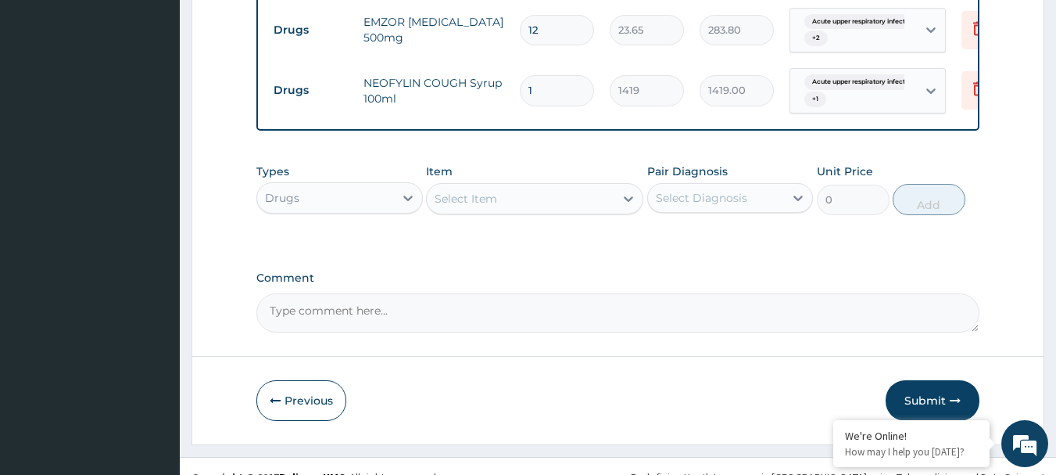
scroll to position [882, 0]
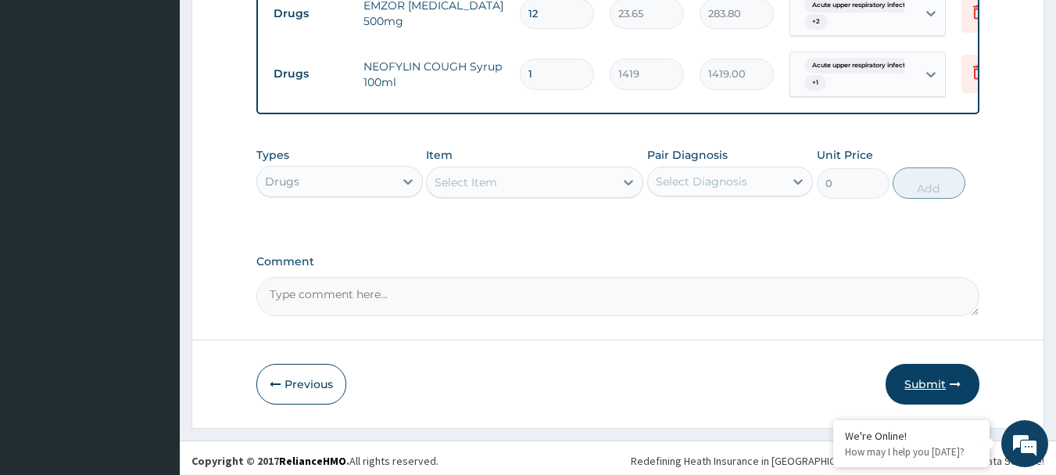
click at [935, 371] on button "Submit" at bounding box center [933, 384] width 94 height 41
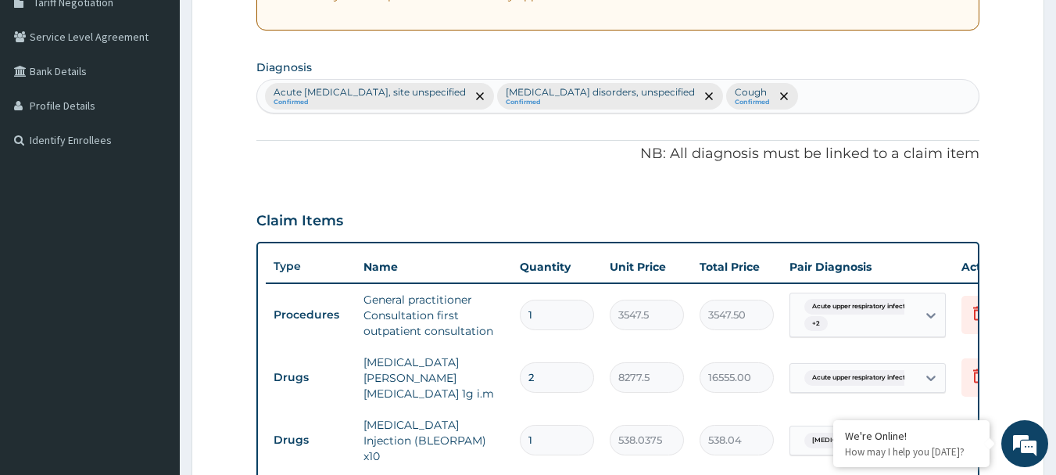
scroll to position [178, 0]
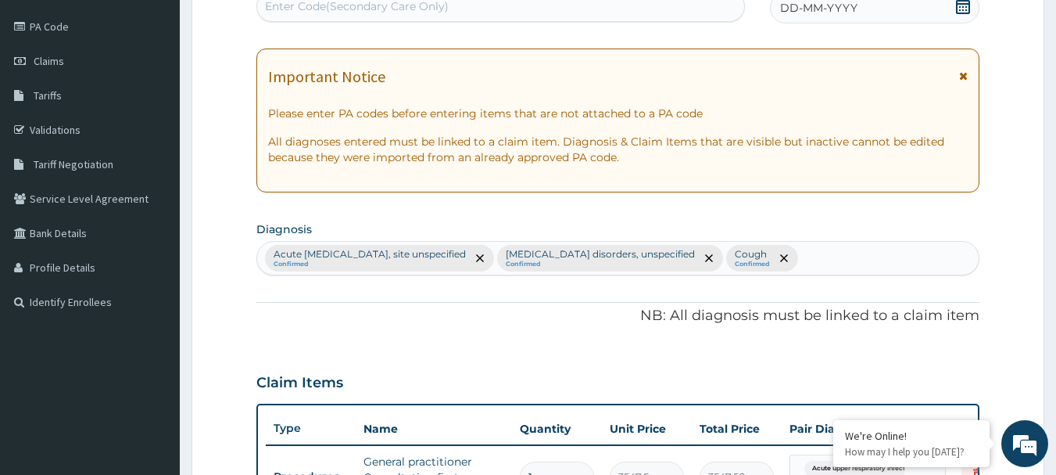
drag, startPoint x: 690, startPoint y: 311, endPoint x: 587, endPoint y: 339, distance: 107.0
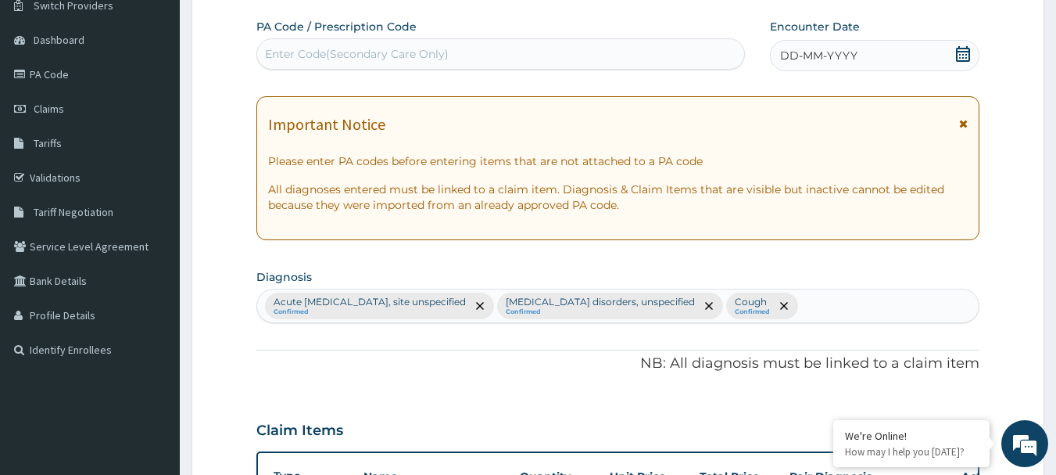
scroll to position [0, 0]
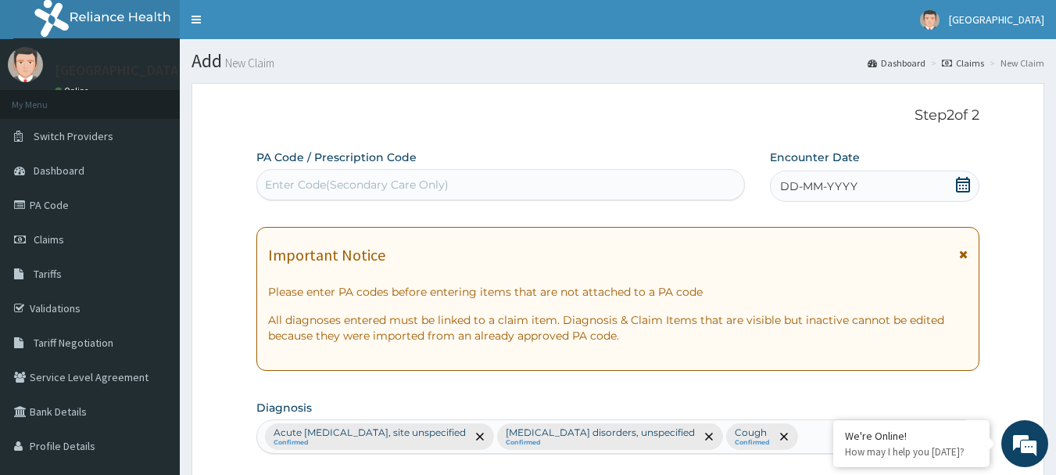
click at [959, 183] on icon at bounding box center [963, 185] width 16 height 16
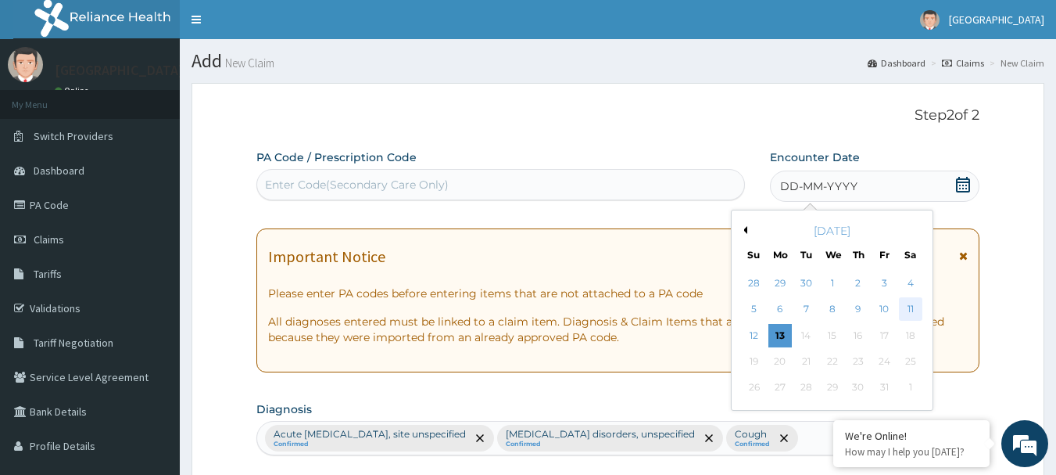
click at [911, 311] on div "11" at bounding box center [910, 309] width 23 height 23
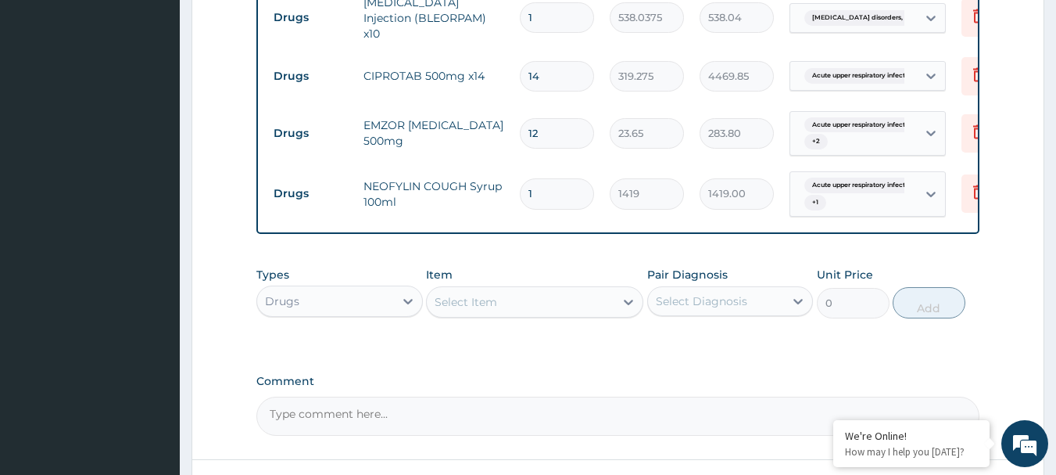
scroll to position [882, 0]
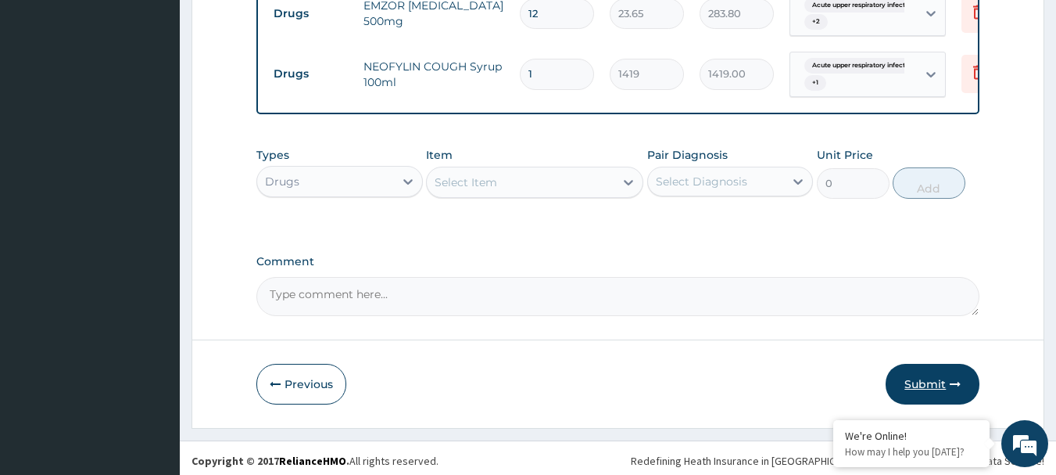
click at [895, 367] on button "Submit" at bounding box center [933, 384] width 94 height 41
